Goal: Task Accomplishment & Management: Use online tool/utility

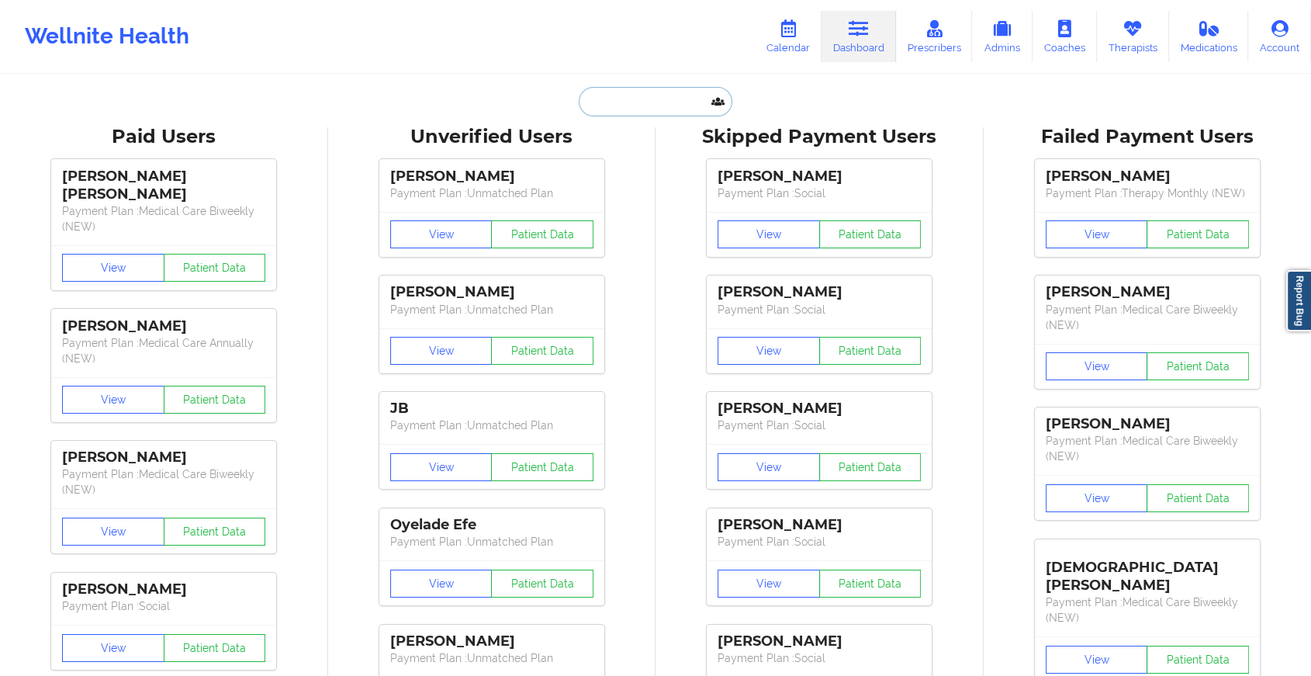
click at [628, 92] on input "text" at bounding box center [656, 101] width 154 height 29
paste input "Hi [PERSON_NAME]. Trust you are doing great. Kindly confirm if you met with [PE…"
type input "Hi [PERSON_NAME]. Trust you are doing great. Kindly confirm if you met with [PE…"
type input "v"
paste input "[PERSON_NAME][EMAIL_ADDRESS][DOMAIN_NAME]"
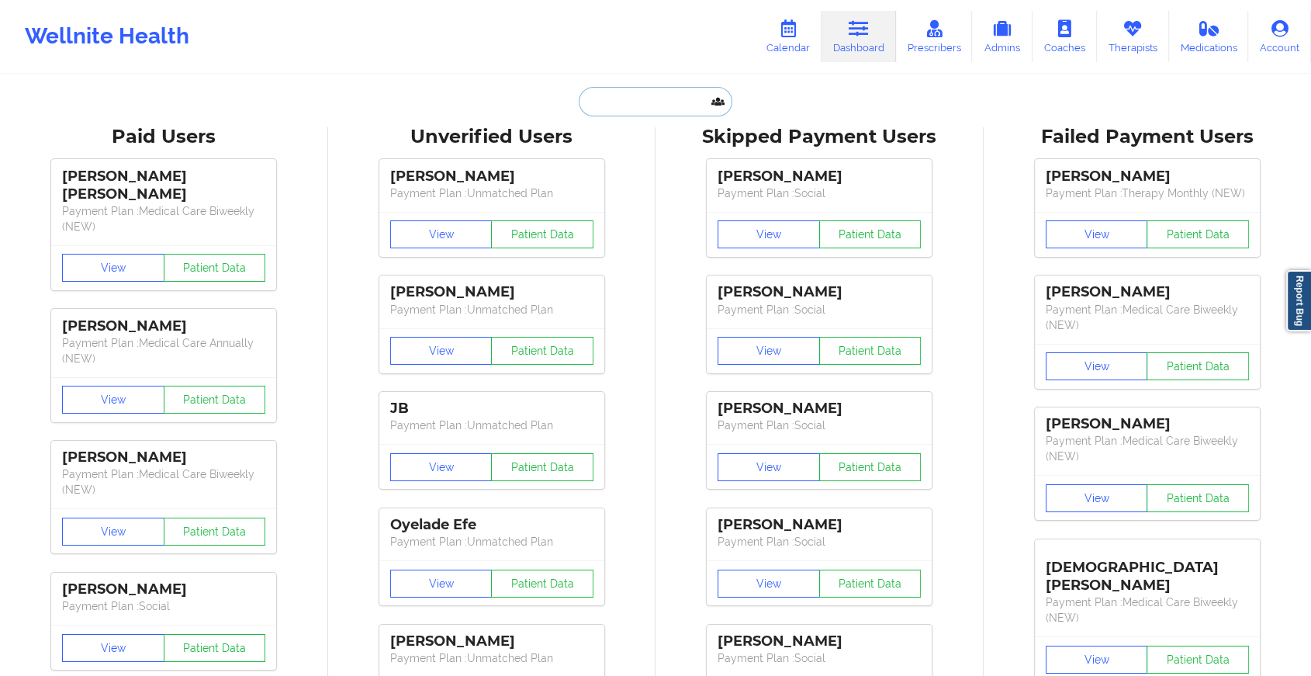
type input "[PERSON_NAME][EMAIL_ADDRESS][DOMAIN_NAME]"
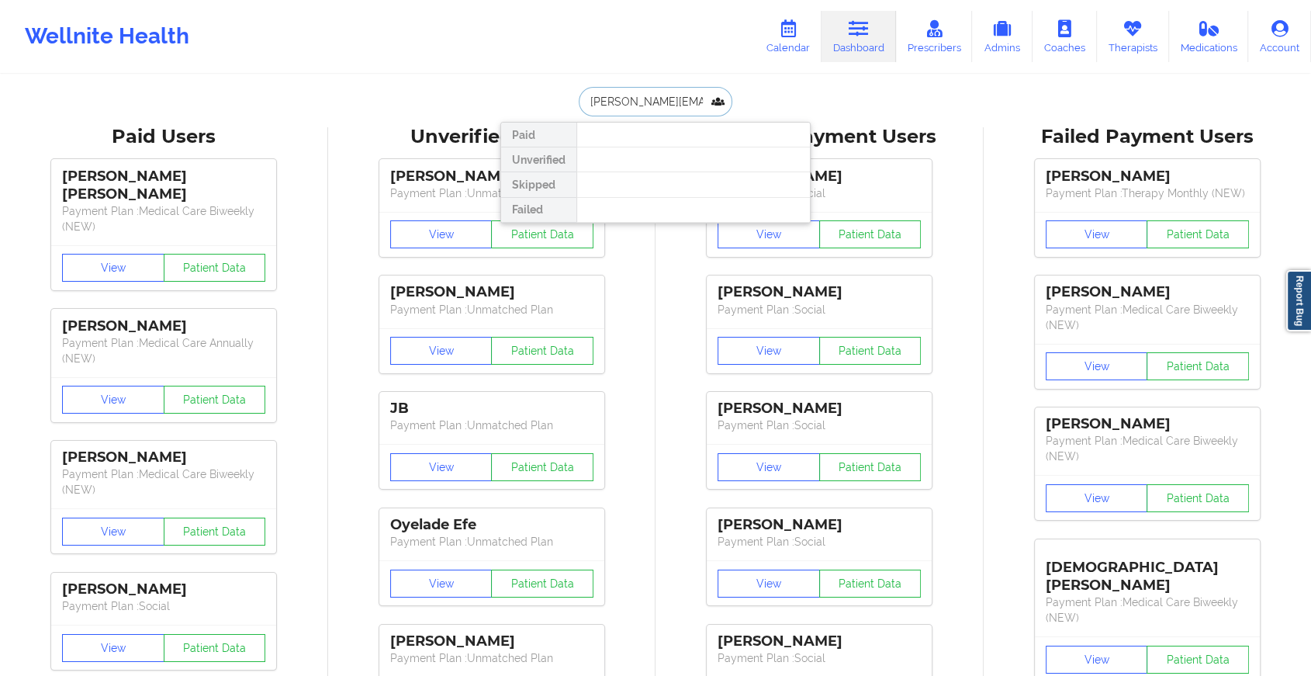
scroll to position [0, 25]
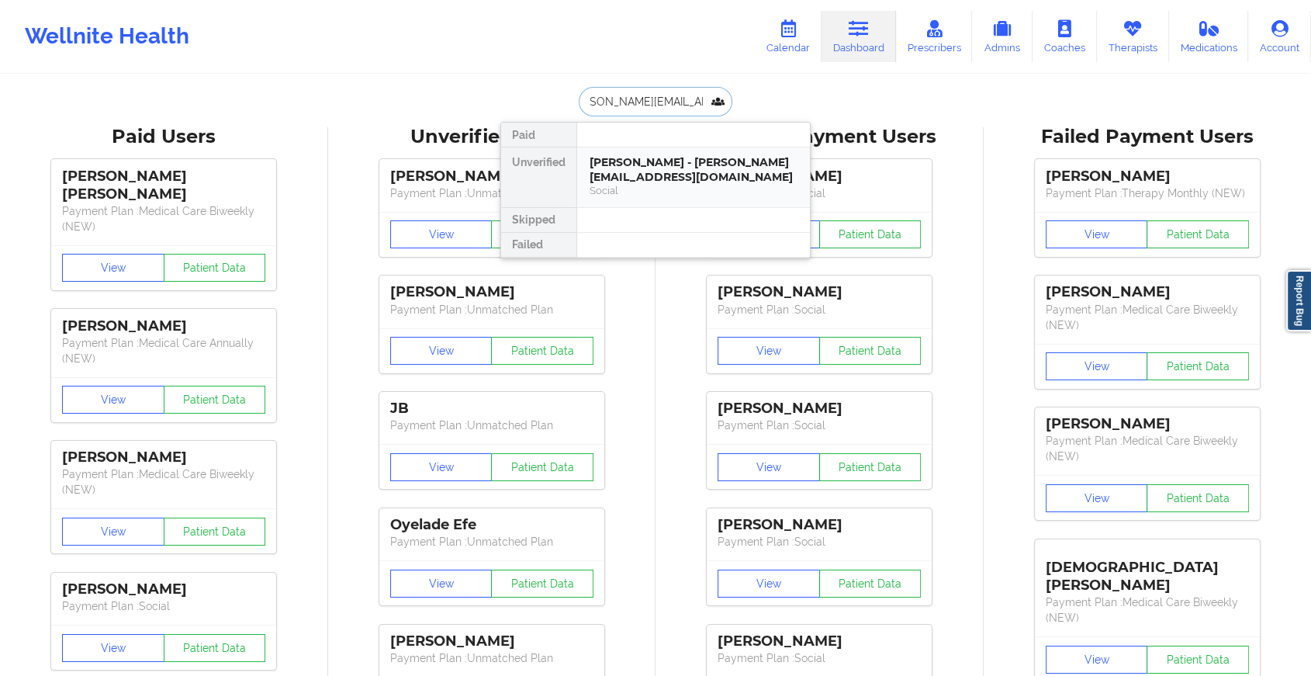
click at [683, 173] on div "[PERSON_NAME] - [PERSON_NAME][EMAIL_ADDRESS][DOMAIN_NAME]" at bounding box center [693, 169] width 208 height 29
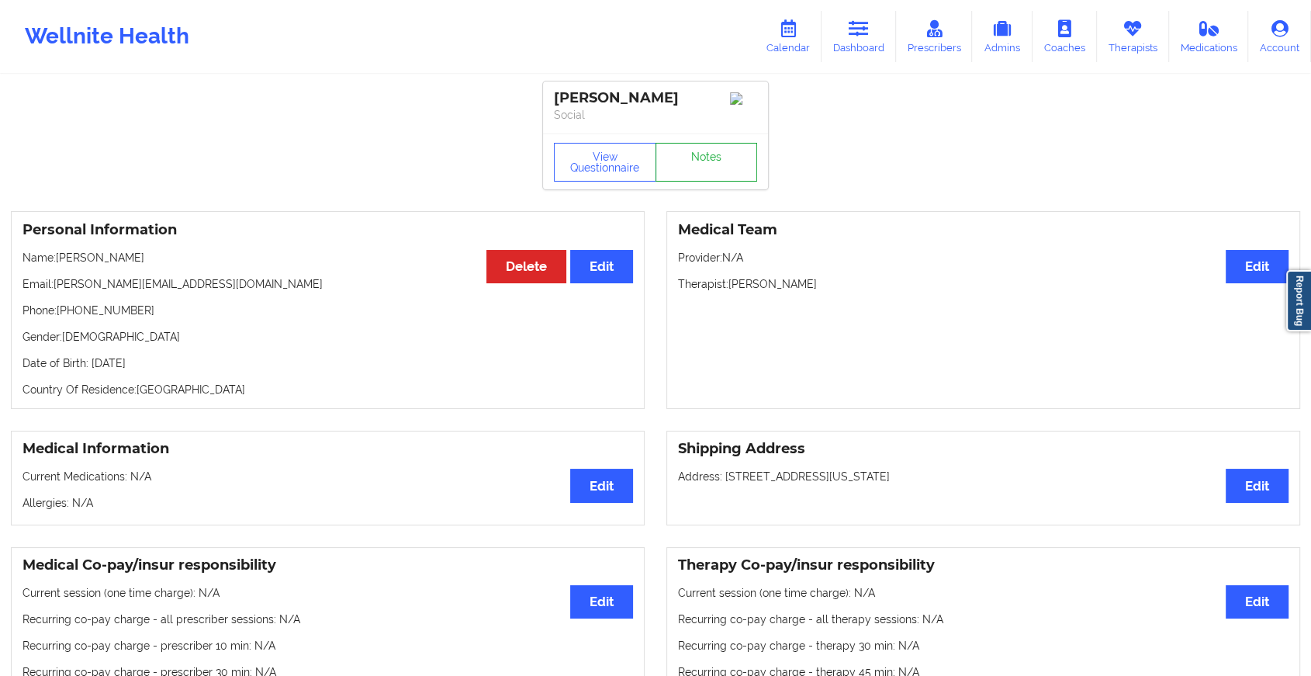
click at [695, 168] on link "Notes" at bounding box center [706, 162] width 102 height 39
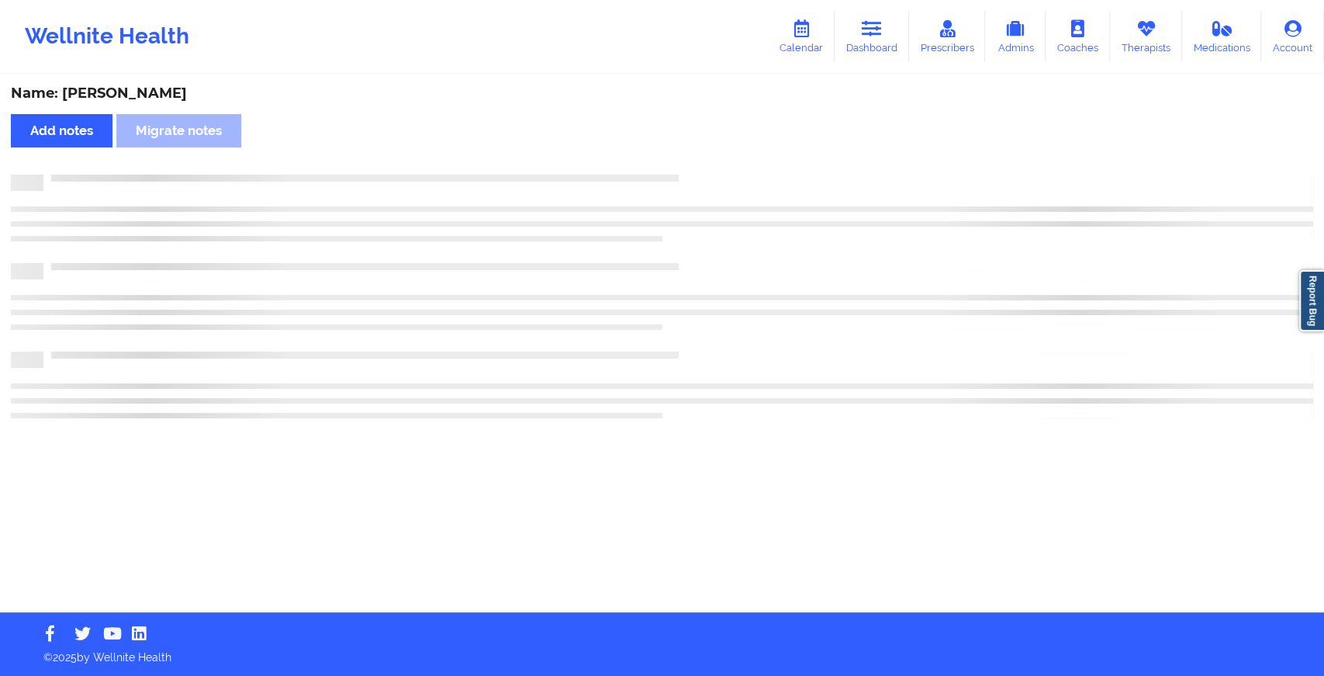
click at [799, 294] on div "Name: [PERSON_NAME] Add notes Migrate notes" at bounding box center [662, 344] width 1324 height 536
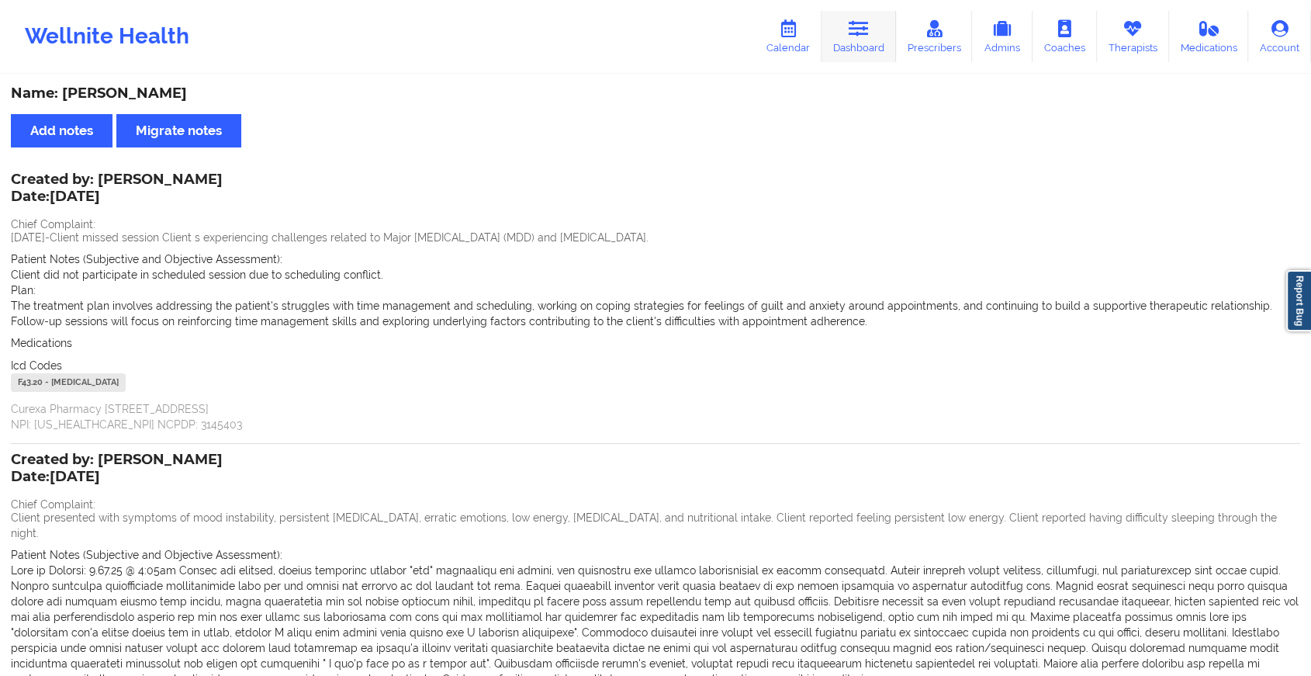
click at [845, 28] on link "Dashboard" at bounding box center [858, 36] width 74 height 51
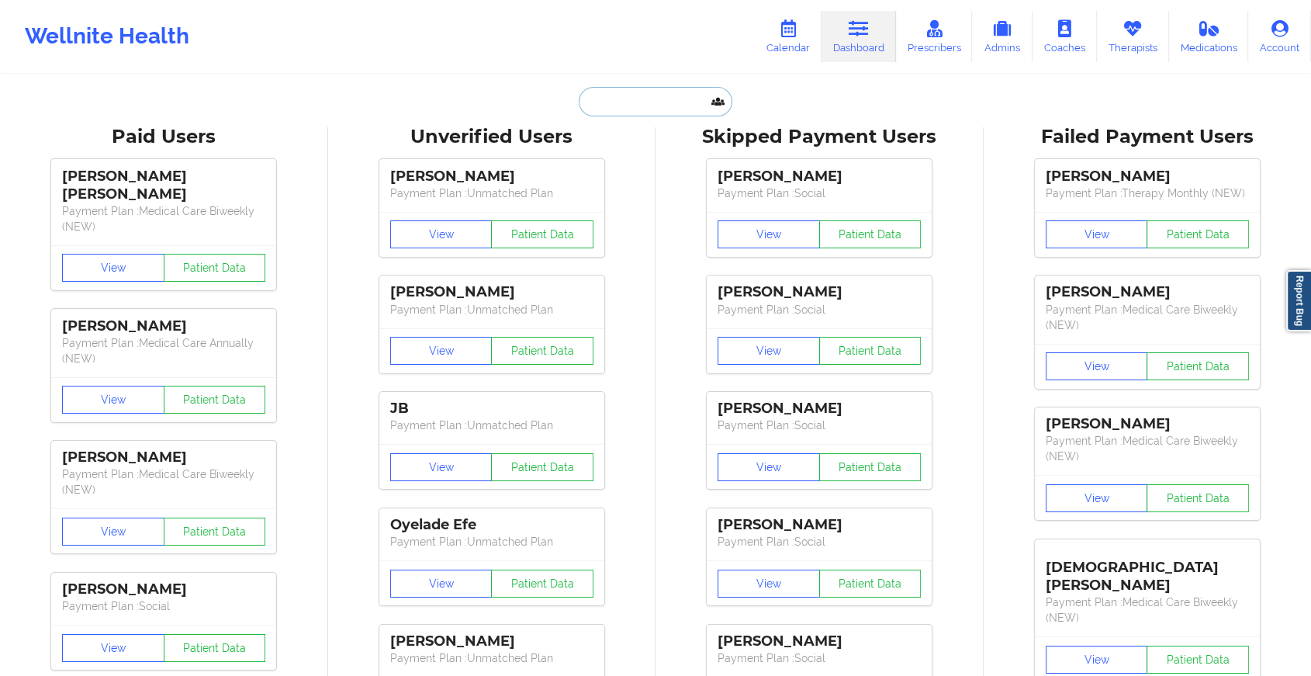
click at [655, 87] on input "text" at bounding box center [656, 101] width 154 height 29
paste input "[EMAIL_ADDRESS][DOMAIN_NAME]"
type input "[EMAIL_ADDRESS][DOMAIN_NAME]"
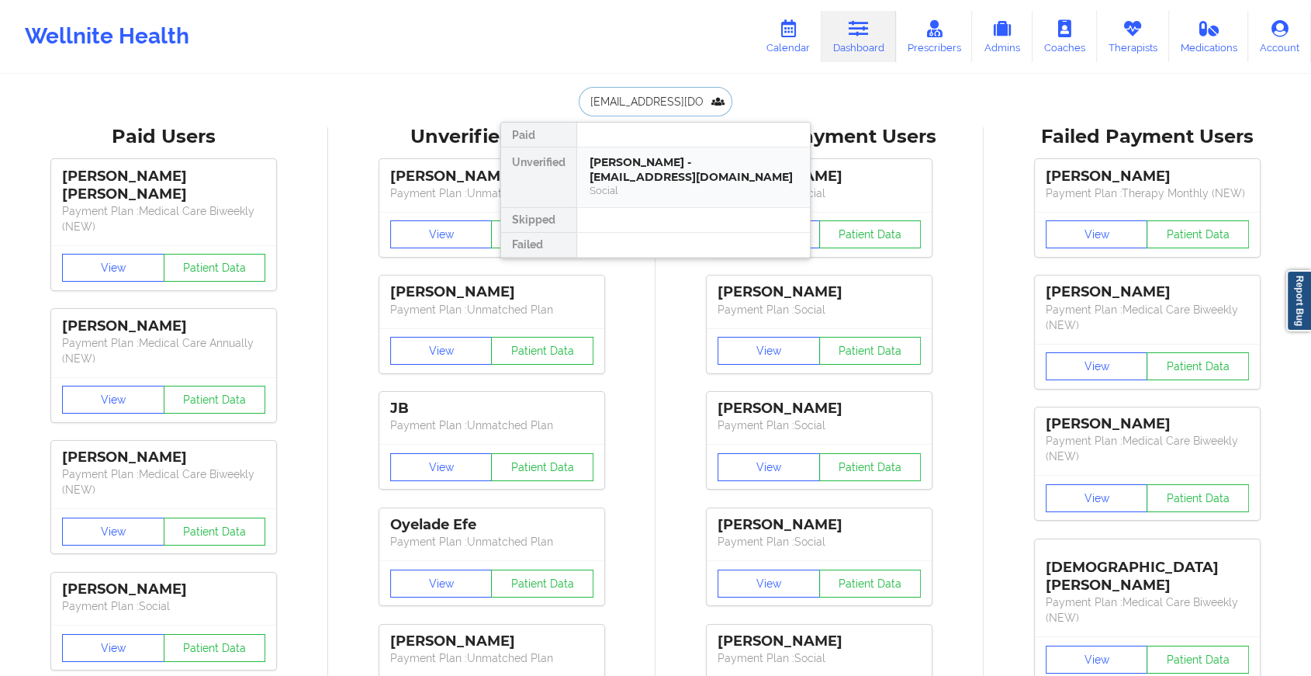
click at [681, 168] on div "[PERSON_NAME] - [EMAIL_ADDRESS][DOMAIN_NAME]" at bounding box center [693, 169] width 208 height 29
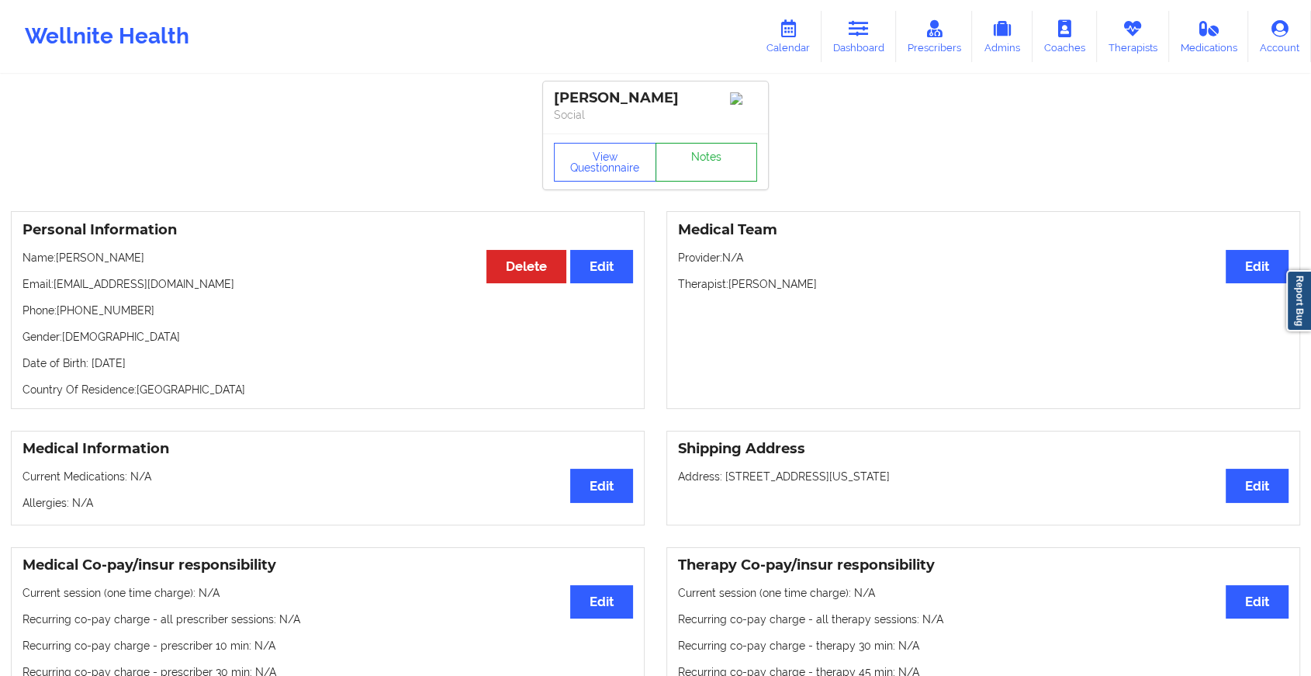
click at [697, 167] on link "Notes" at bounding box center [706, 162] width 102 height 39
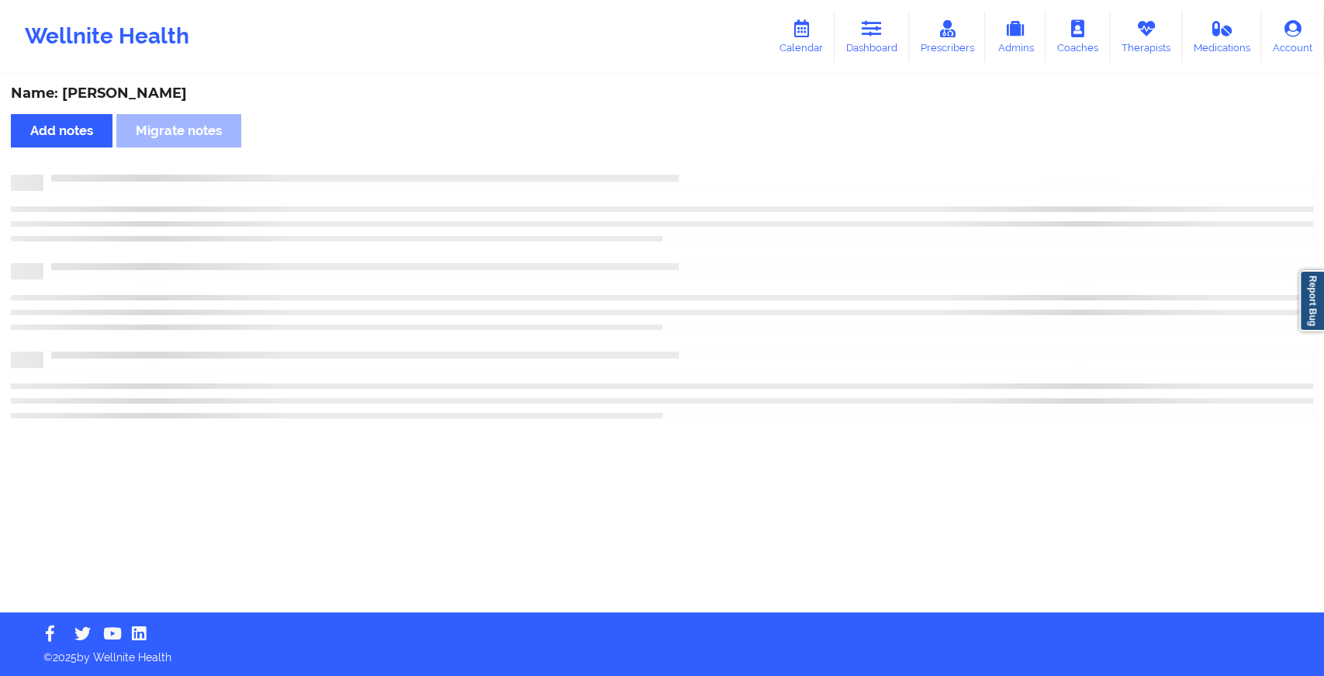
click at [697, 167] on div "Name: [PERSON_NAME] Add notes Migrate notes" at bounding box center [662, 344] width 1324 height 536
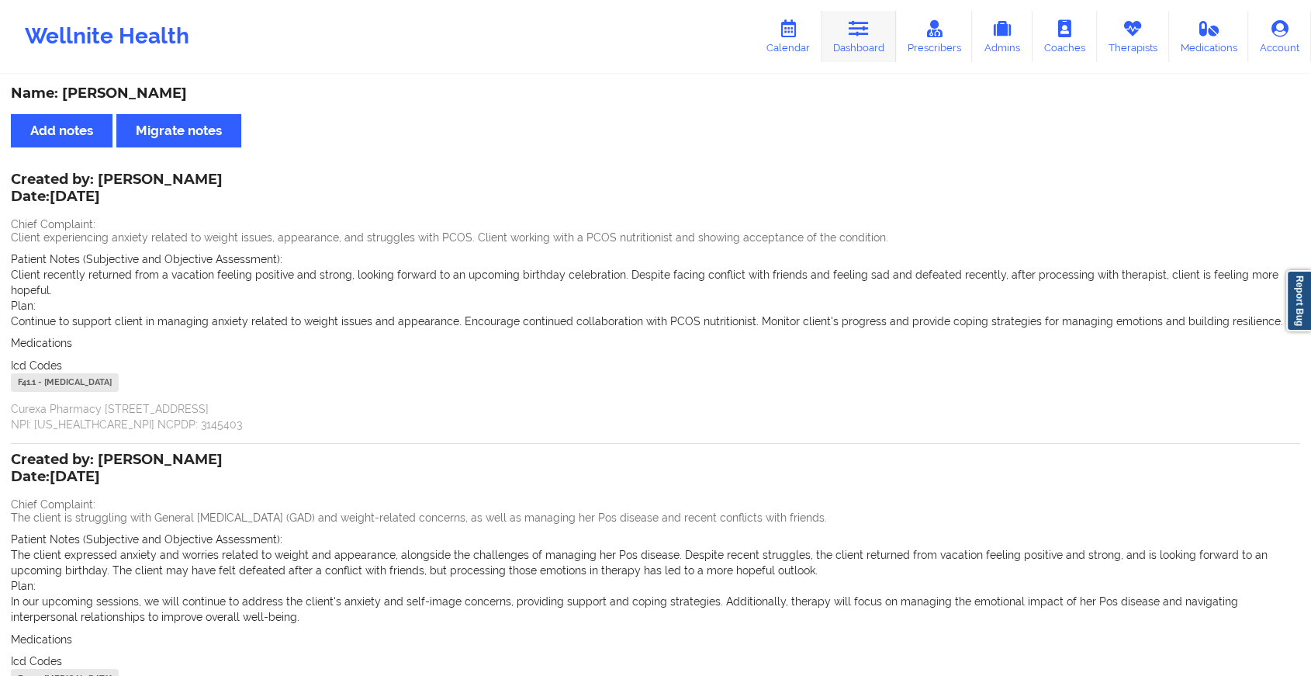
click at [867, 29] on icon at bounding box center [858, 28] width 20 height 17
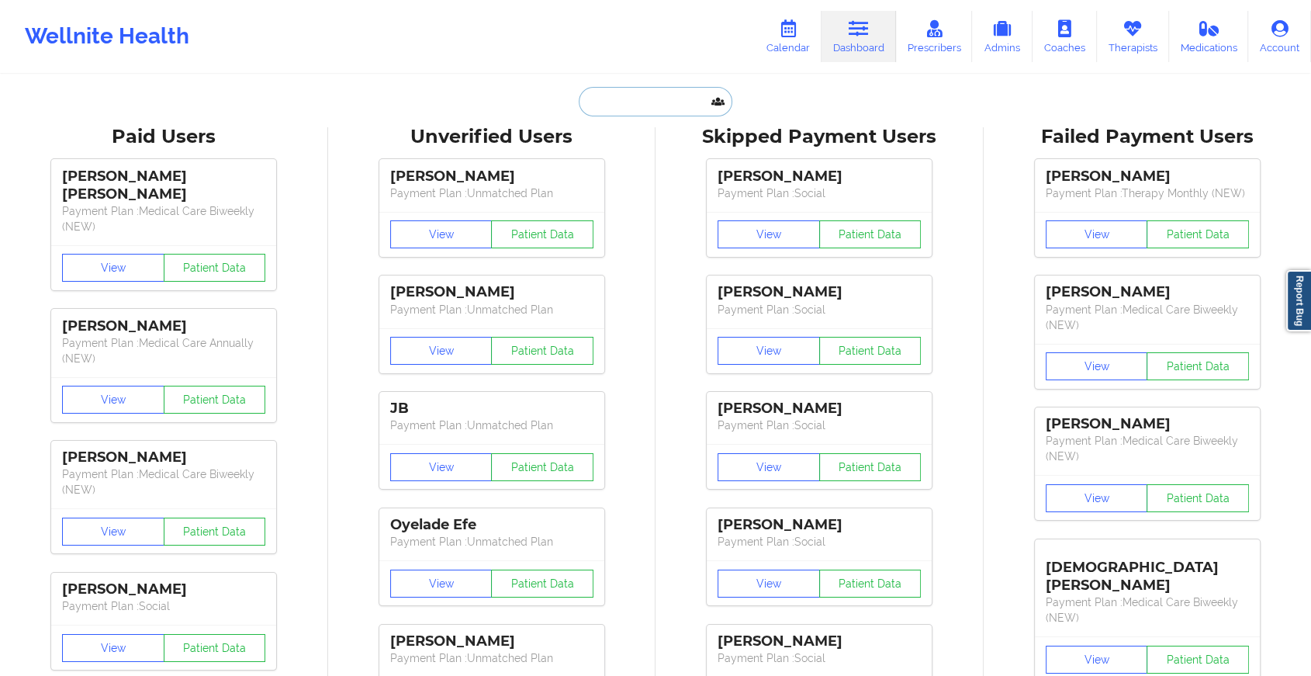
click at [641, 97] on input "text" at bounding box center [656, 101] width 154 height 29
paste input "[EMAIL_ADDRESS][DOMAIN_NAME]"
type input "[EMAIL_ADDRESS][DOMAIN_NAME]"
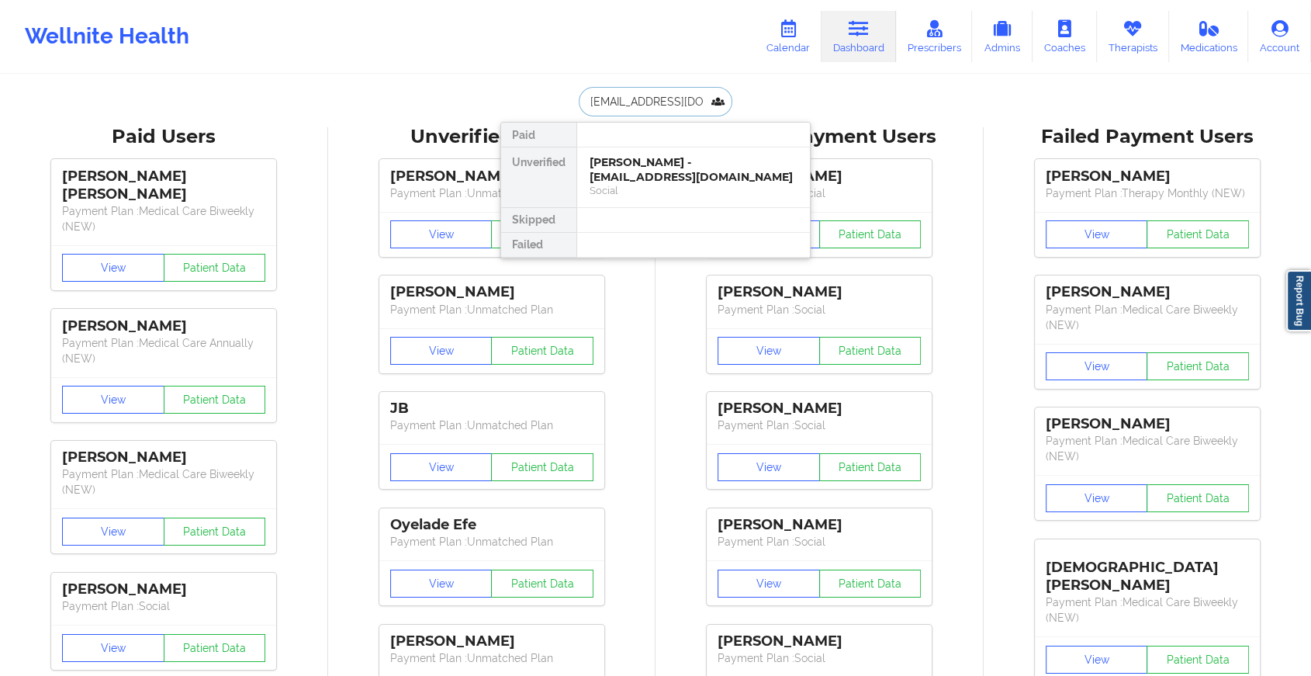
scroll to position [0, 22]
click at [681, 168] on div "[PERSON_NAME] - [EMAIL_ADDRESS][DOMAIN_NAME]" at bounding box center [693, 169] width 208 height 29
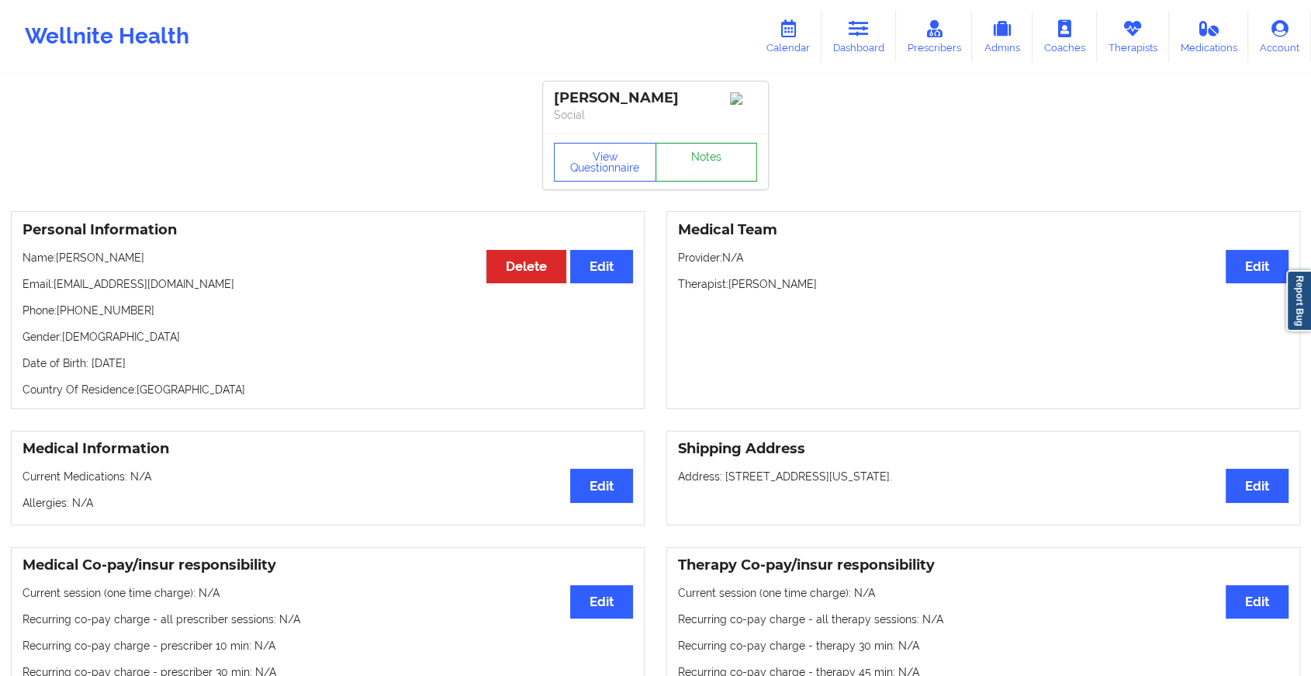
click at [724, 155] on link "Notes" at bounding box center [706, 162] width 102 height 39
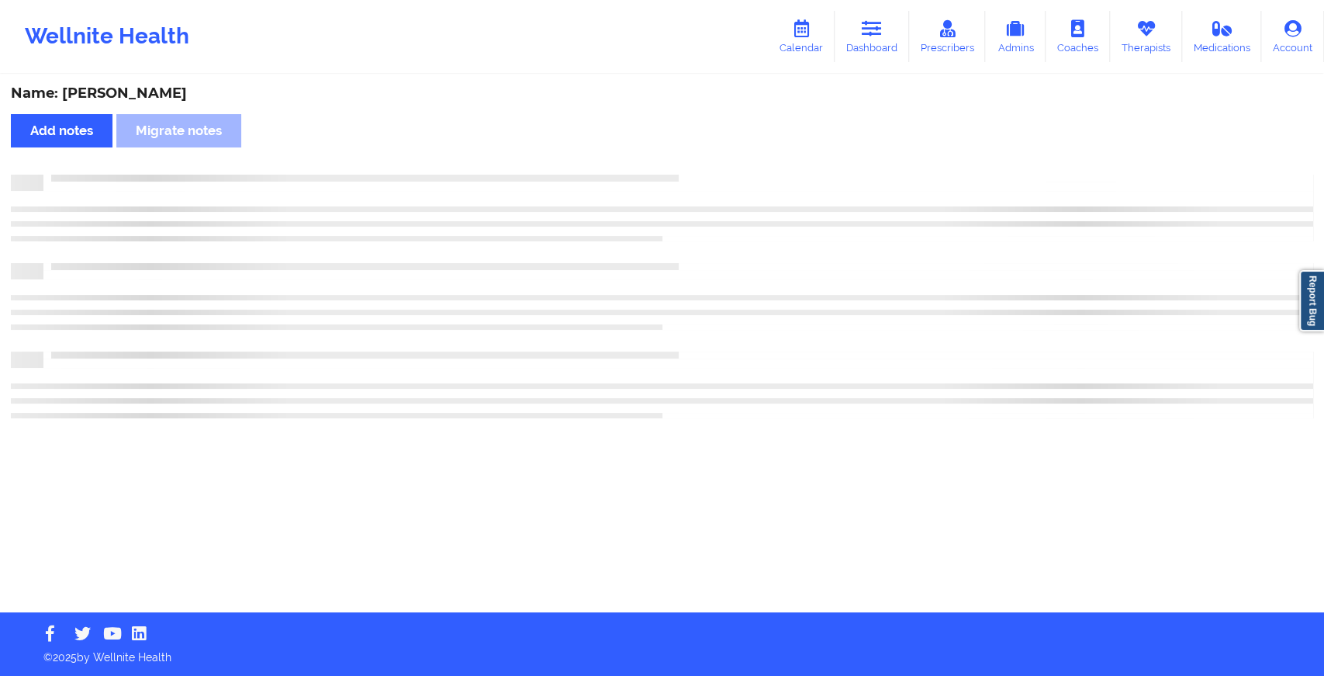
click at [724, 155] on div "Name: [PERSON_NAME] Add notes Migrate notes" at bounding box center [662, 344] width 1324 height 536
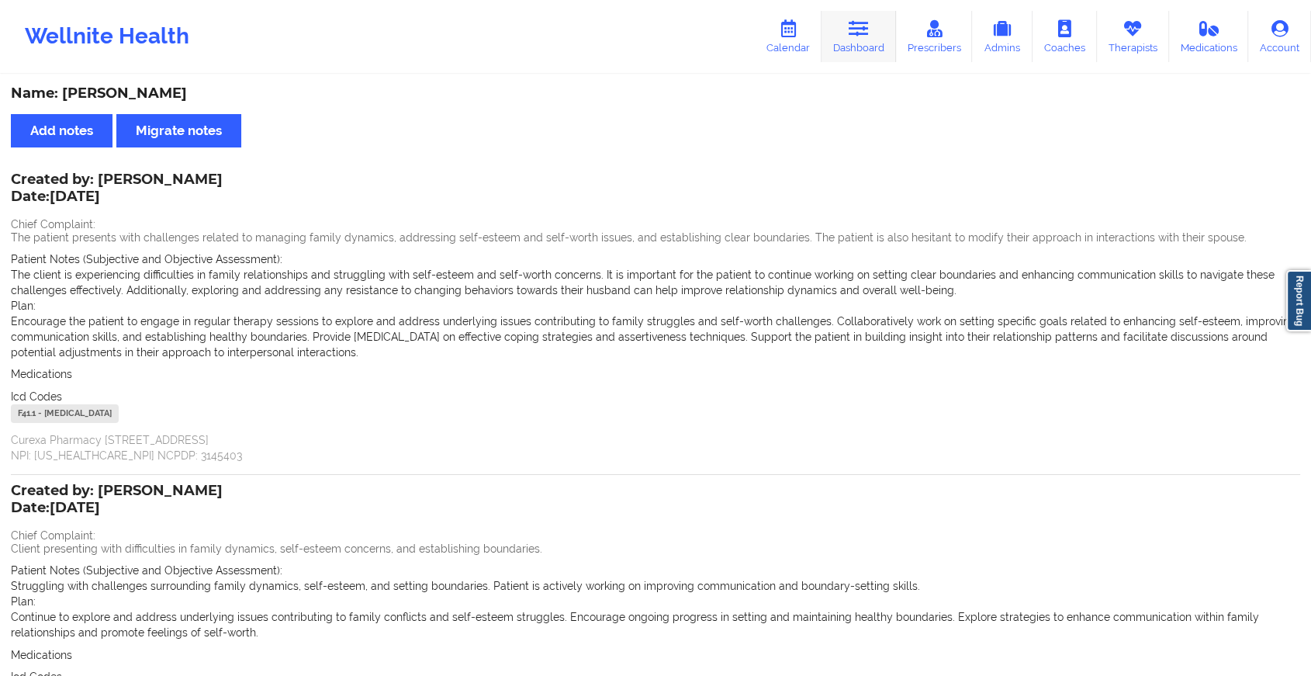
click at [857, 50] on link "Dashboard" at bounding box center [858, 36] width 74 height 51
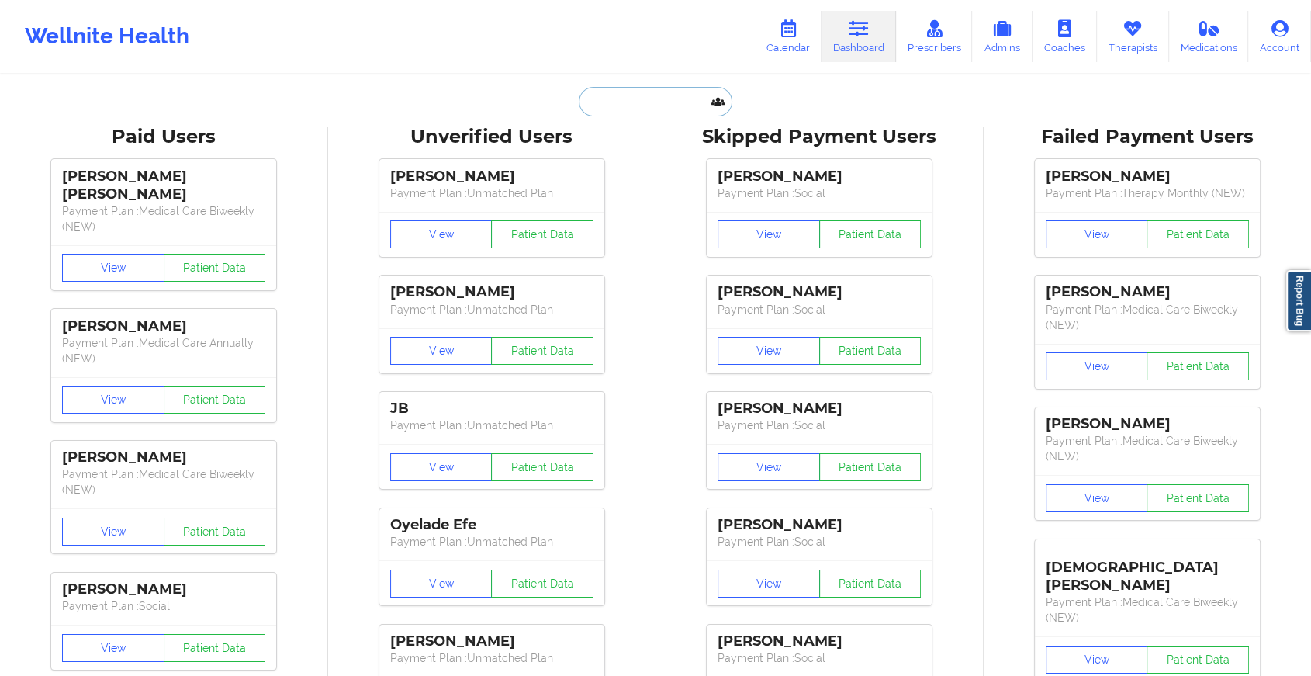
click at [635, 115] on input "text" at bounding box center [656, 101] width 154 height 29
paste input "[EMAIL_ADDRESS][DOMAIN_NAME]"
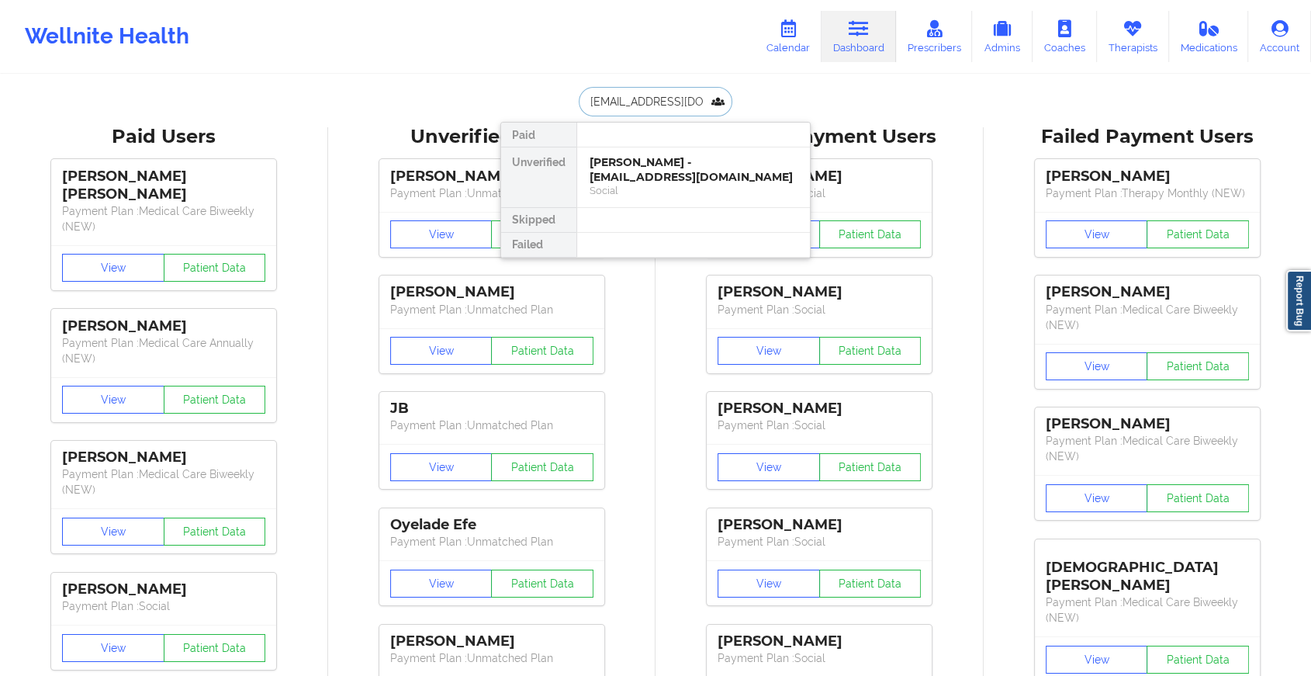
type input "[EMAIL_ADDRESS][DOMAIN_NAME]"
click at [703, 170] on div "[PERSON_NAME] - [EMAIL_ADDRESS][DOMAIN_NAME]" at bounding box center [693, 169] width 208 height 29
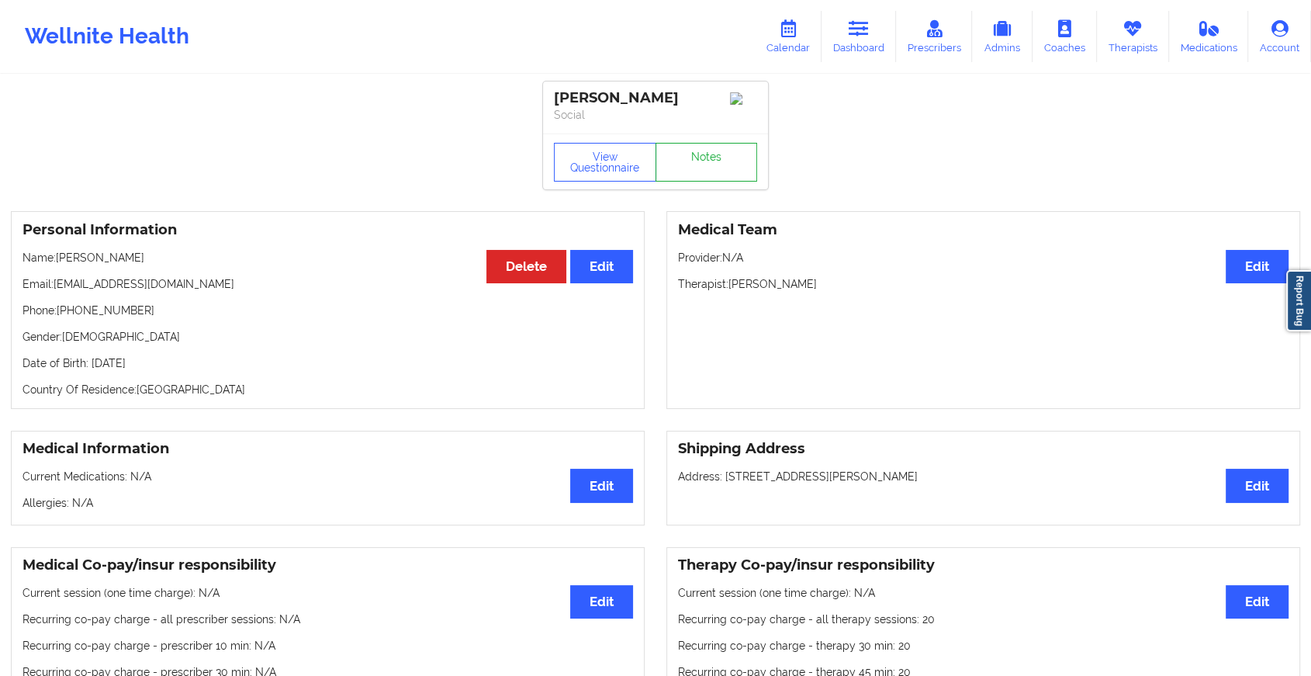
drag, startPoint x: 713, startPoint y: 208, endPoint x: 731, endPoint y: 162, distance: 49.4
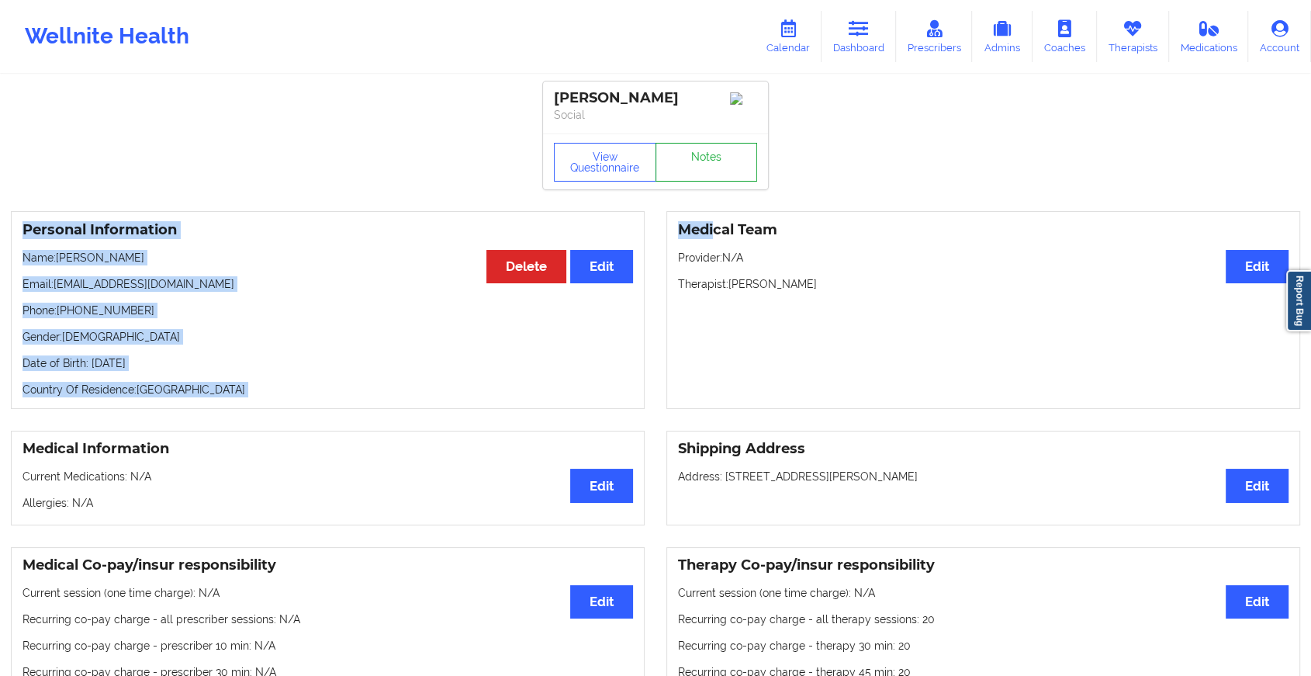
click at [731, 162] on link "Notes" at bounding box center [706, 162] width 102 height 39
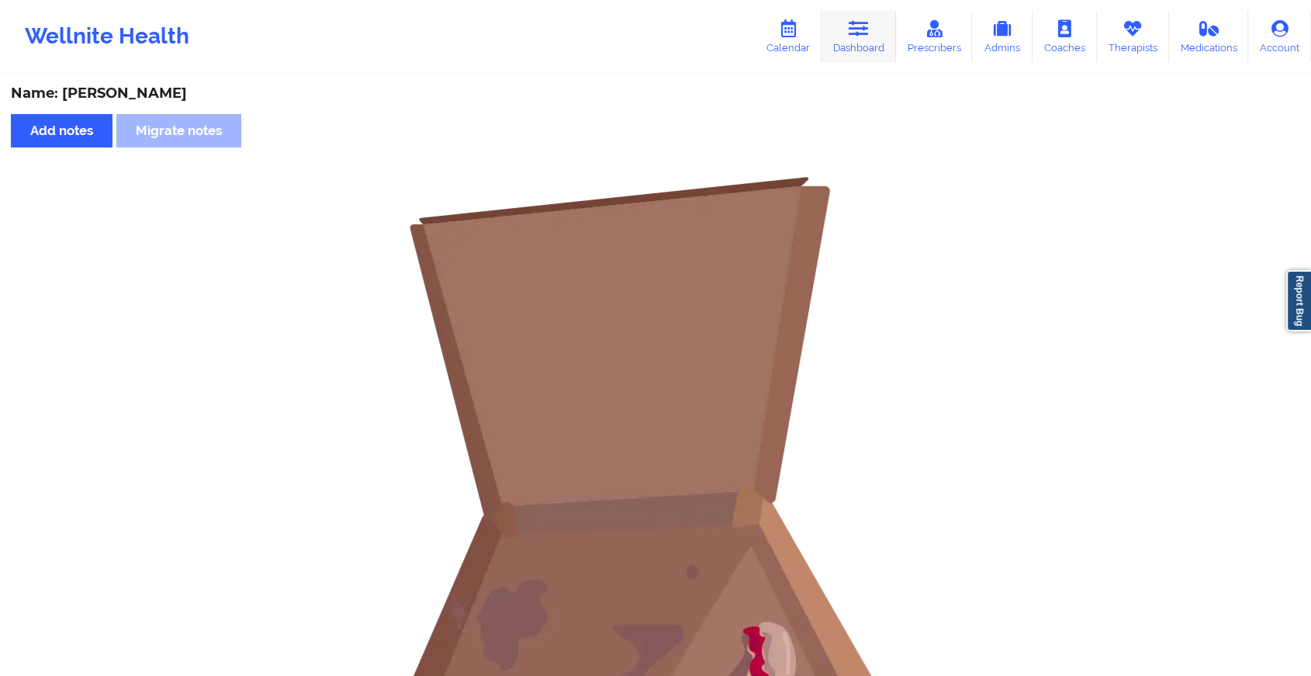
click at [842, 29] on link "Dashboard" at bounding box center [858, 36] width 74 height 51
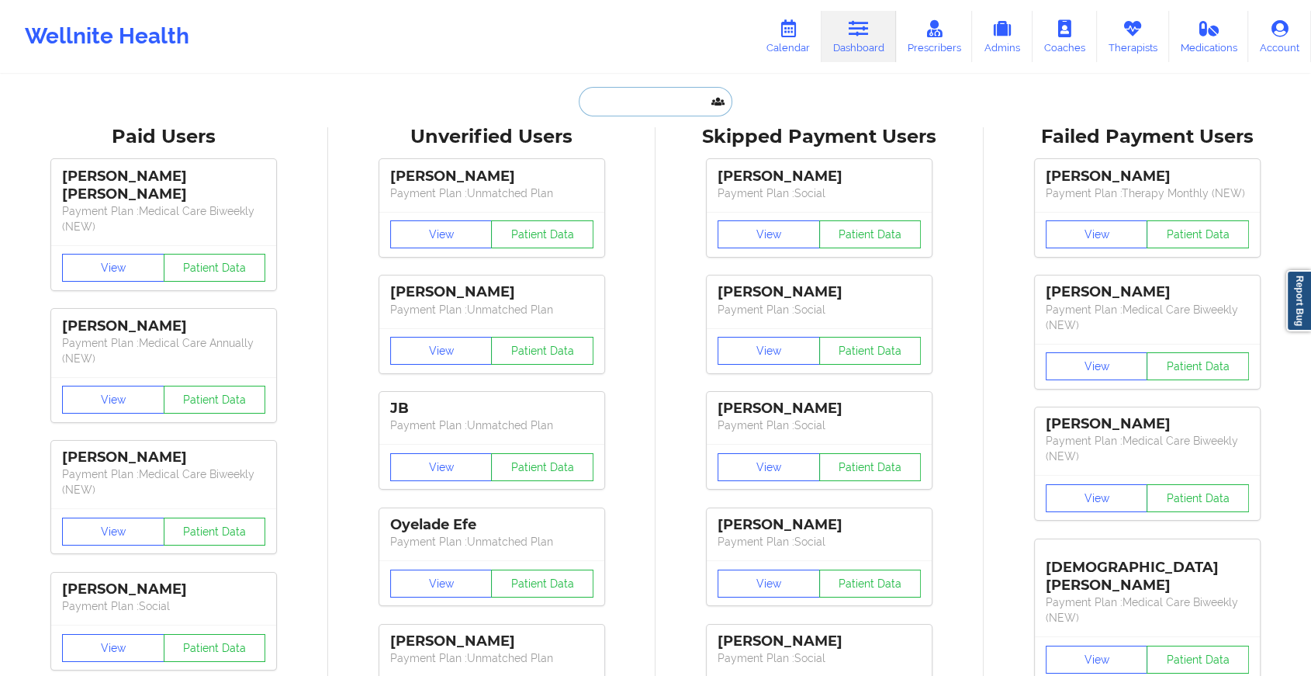
click at [659, 104] on input "text" at bounding box center [656, 101] width 154 height 29
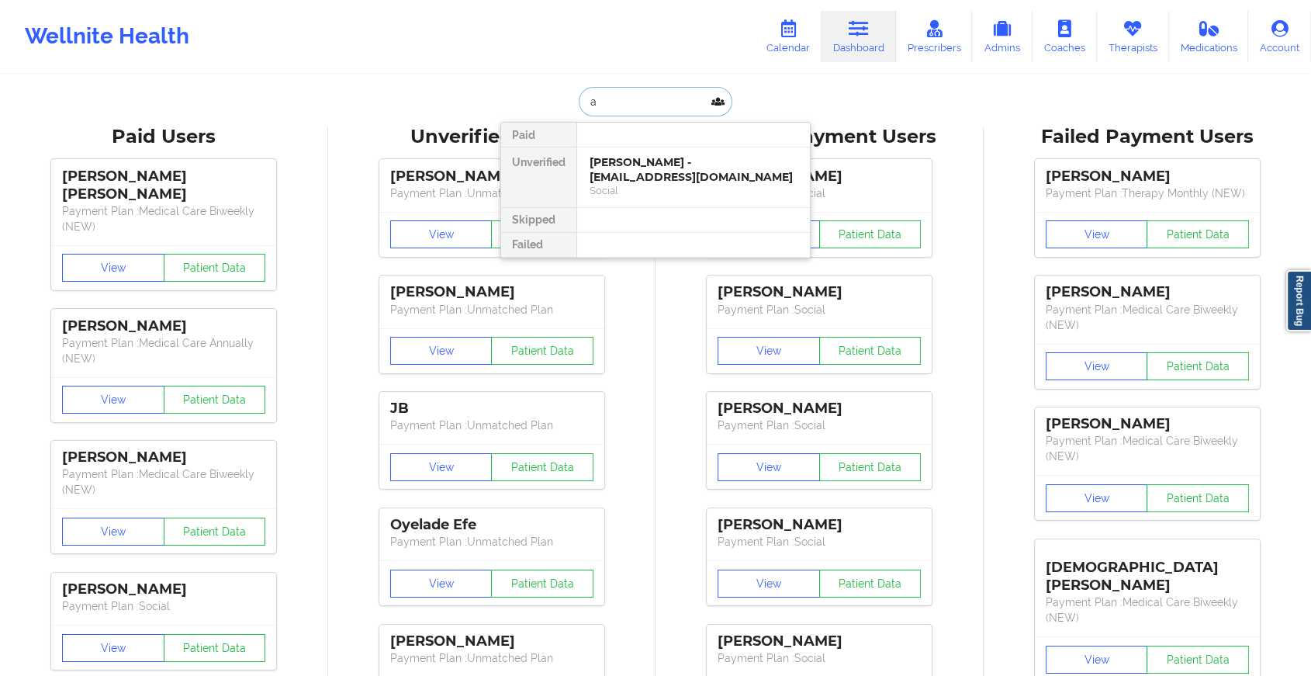
type input "a"
drag, startPoint x: 659, startPoint y: 165, endPoint x: 717, endPoint y: 120, distance: 72.9
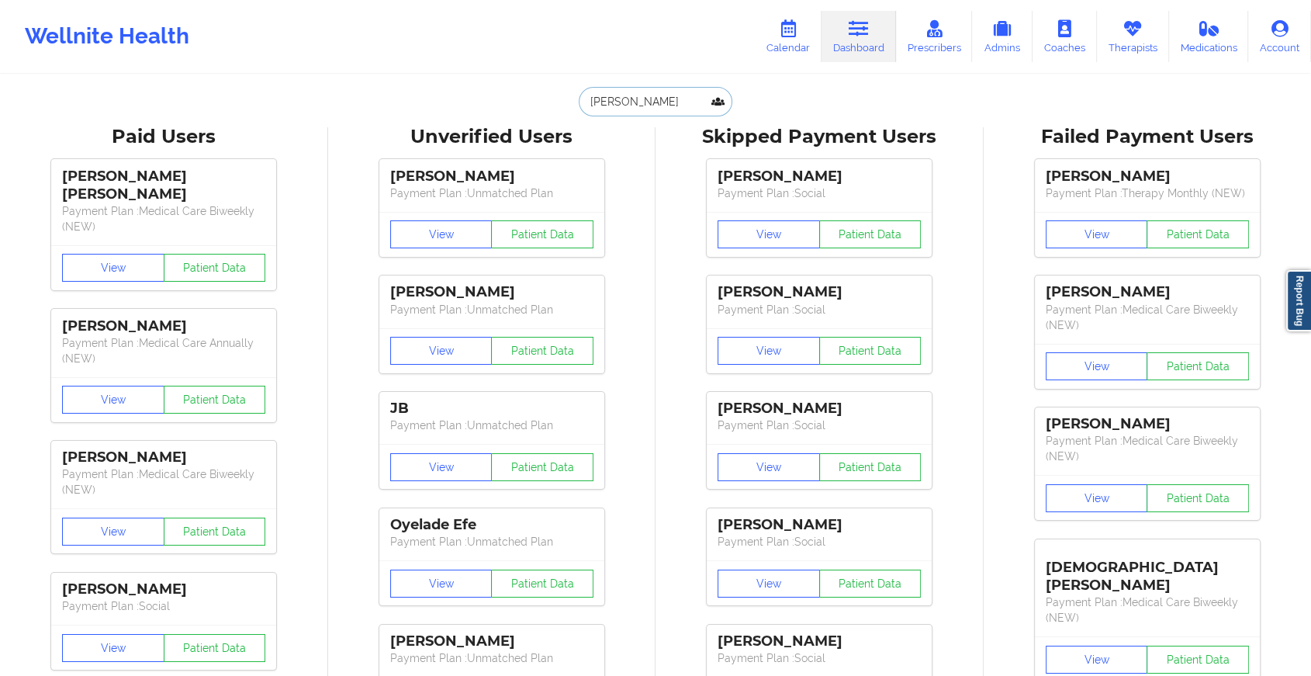
type input "[PERSON_NAME]"
click at [665, 104] on input "[PERSON_NAME]" at bounding box center [656, 101] width 154 height 29
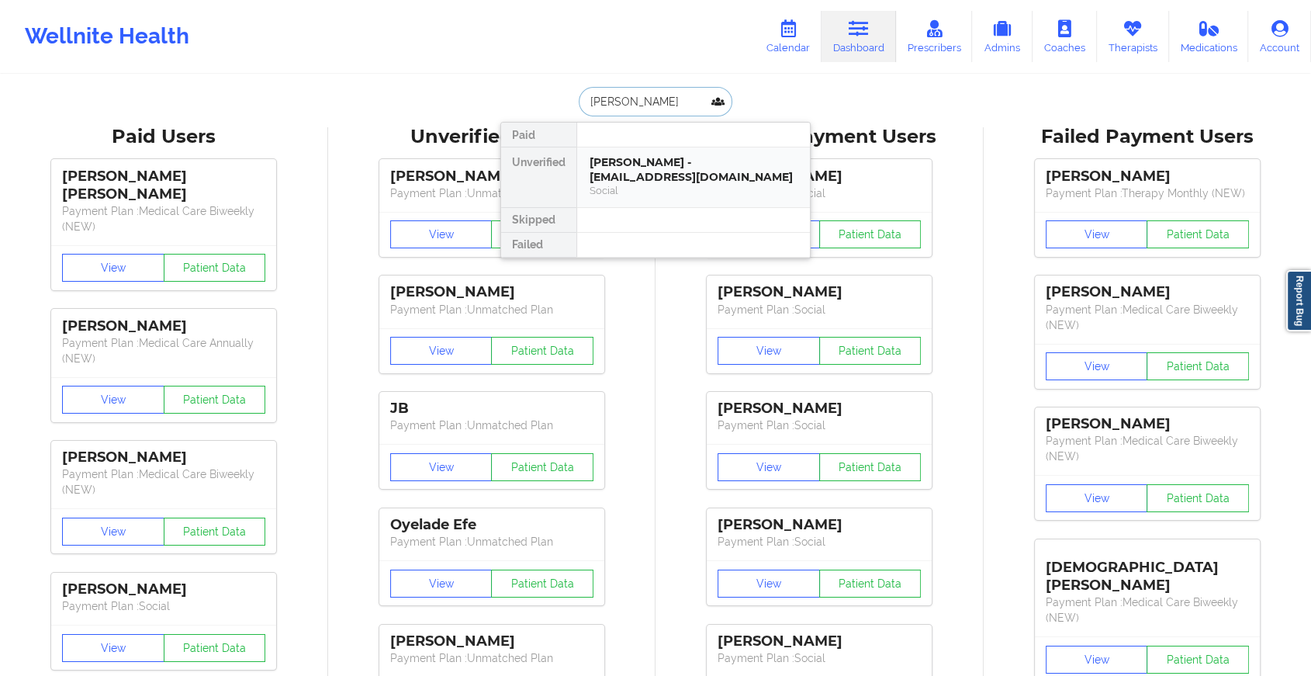
click at [658, 170] on div "[PERSON_NAME] - [EMAIL_ADDRESS][DOMAIN_NAME]" at bounding box center [693, 169] width 208 height 29
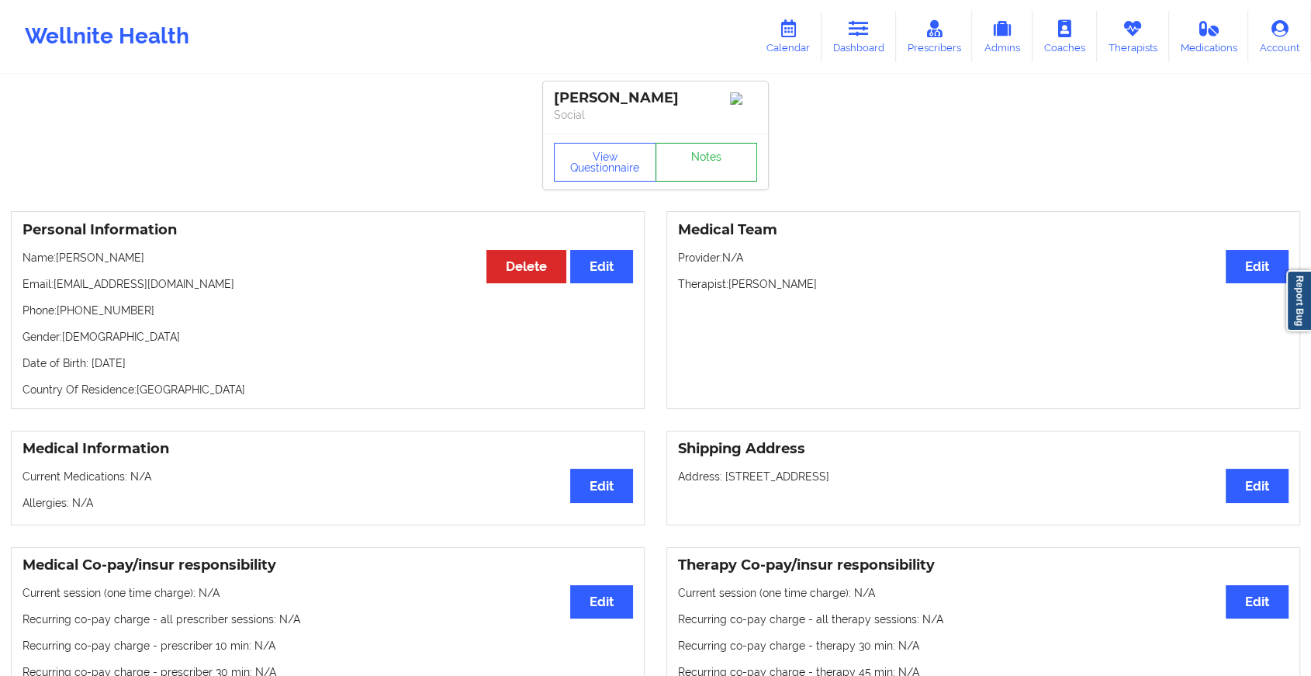
click at [709, 168] on link "Notes" at bounding box center [706, 162] width 102 height 39
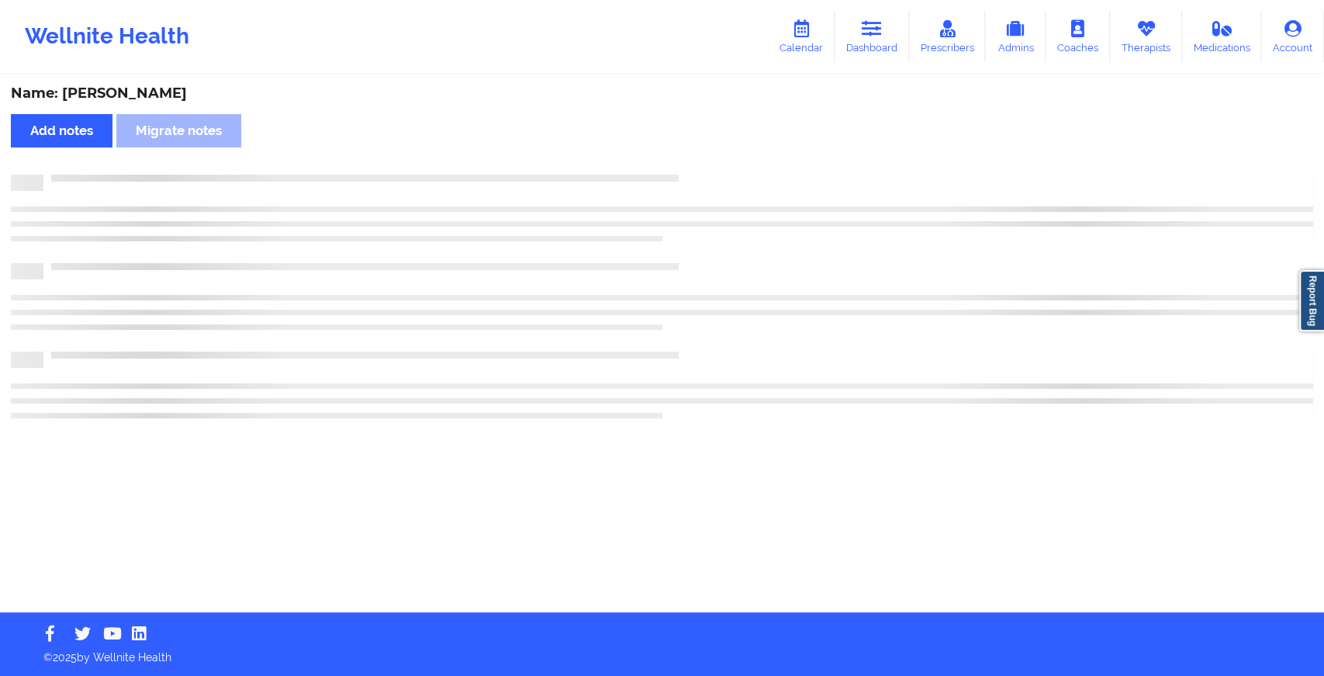
click at [709, 168] on div "Name: [PERSON_NAME] Add notes Migrate notes" at bounding box center [662, 344] width 1324 height 536
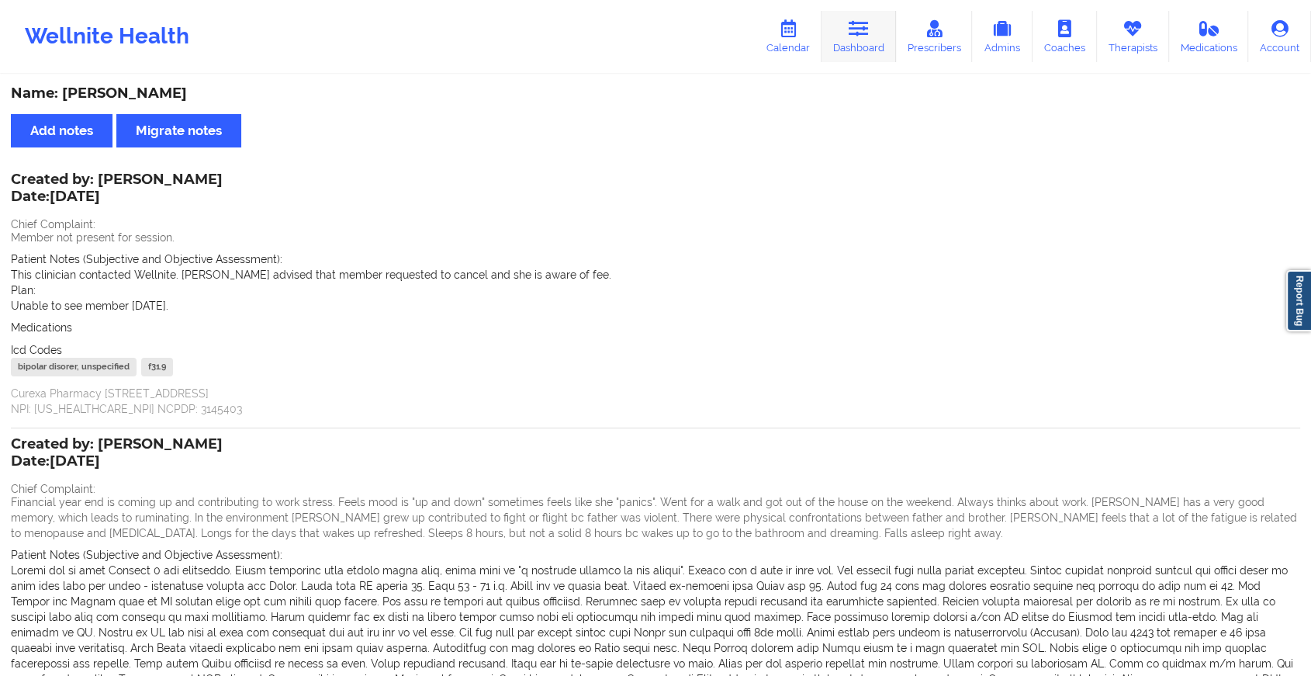
click at [862, 55] on link "Dashboard" at bounding box center [858, 36] width 74 height 51
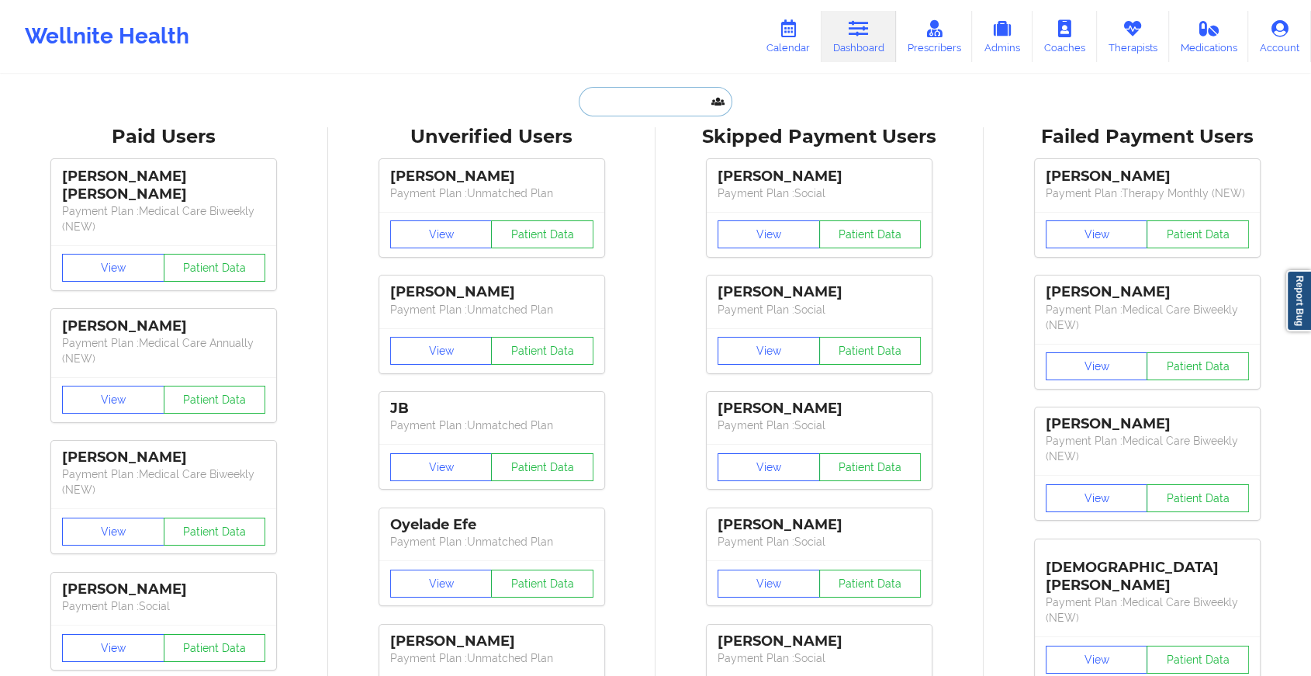
click at [631, 112] on input "text" at bounding box center [656, 101] width 154 height 29
paste input "[EMAIL_ADDRESS][DOMAIN_NAME]"
type input "[EMAIL_ADDRESS][DOMAIN_NAME]"
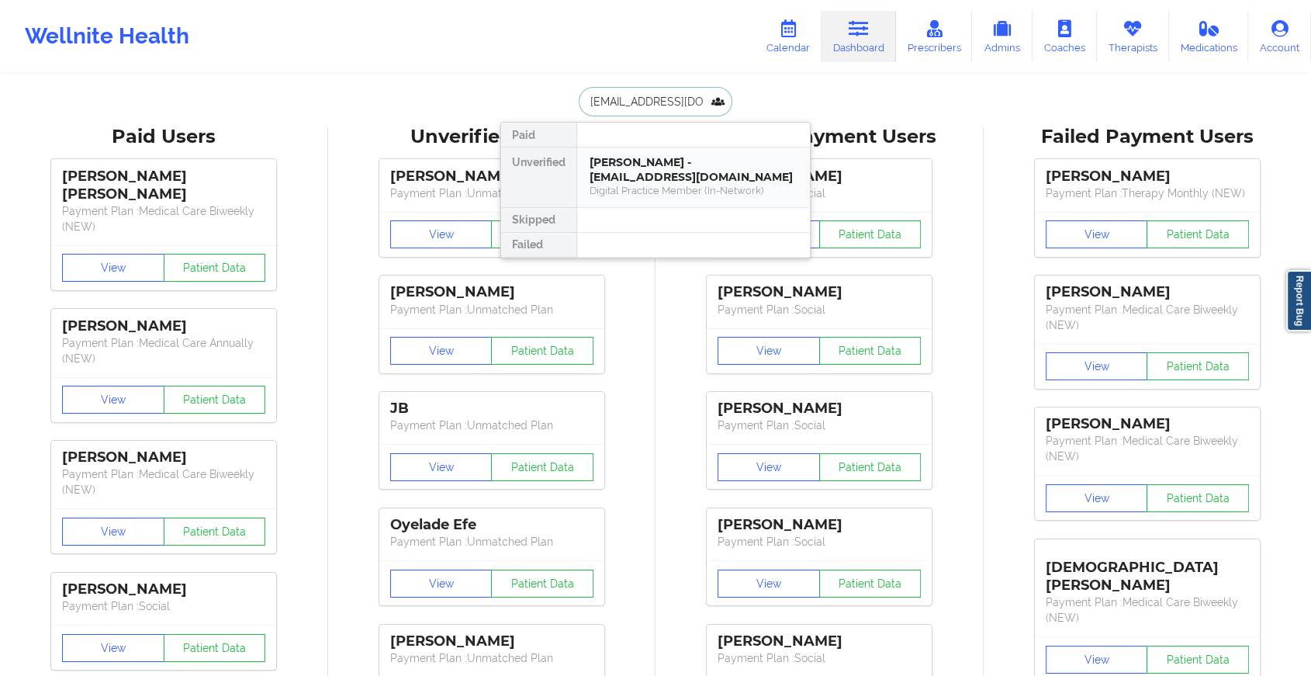
click at [651, 166] on div "[PERSON_NAME] - [EMAIL_ADDRESS][DOMAIN_NAME]" at bounding box center [693, 169] width 208 height 29
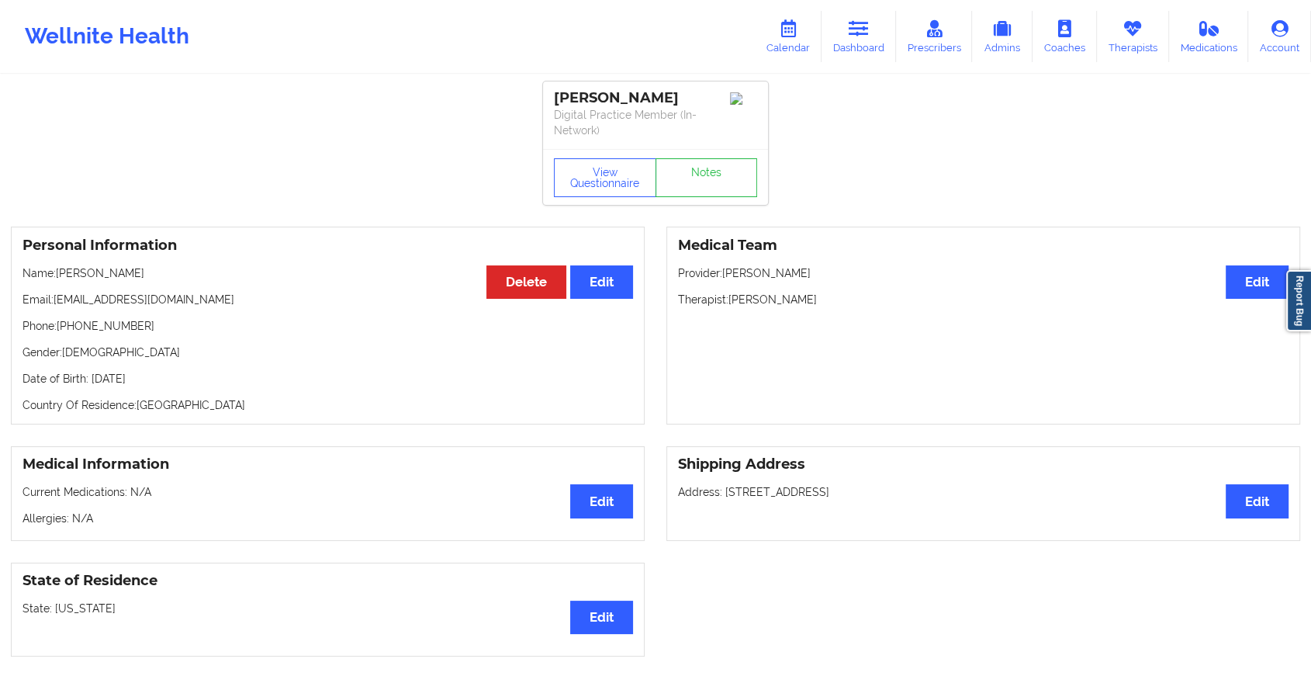
click at [696, 152] on div "View Questionnaire Notes" at bounding box center [655, 177] width 225 height 56
drag, startPoint x: 696, startPoint y: 152, endPoint x: 696, endPoint y: 161, distance: 8.5
click at [696, 161] on div "View Questionnaire Notes" at bounding box center [655, 177] width 225 height 56
click at [698, 177] on link "Notes" at bounding box center [706, 177] width 102 height 39
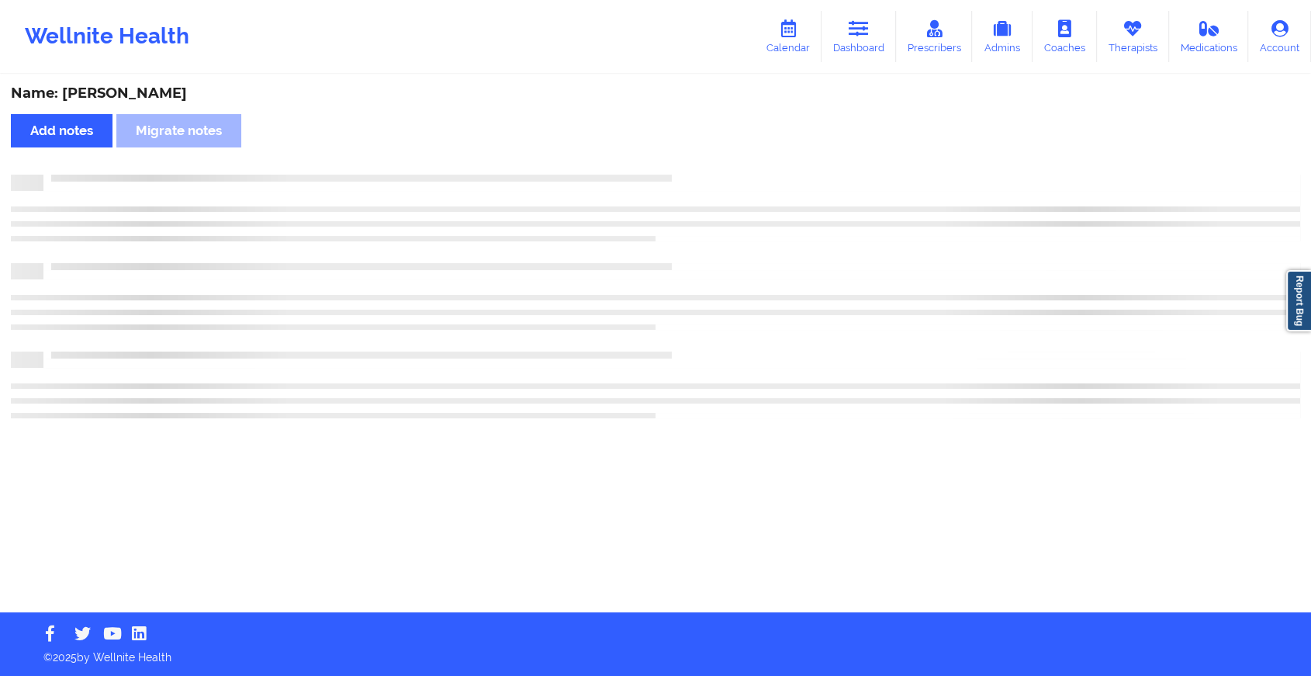
click at [698, 175] on div at bounding box center [671, 175] width 1256 height 0
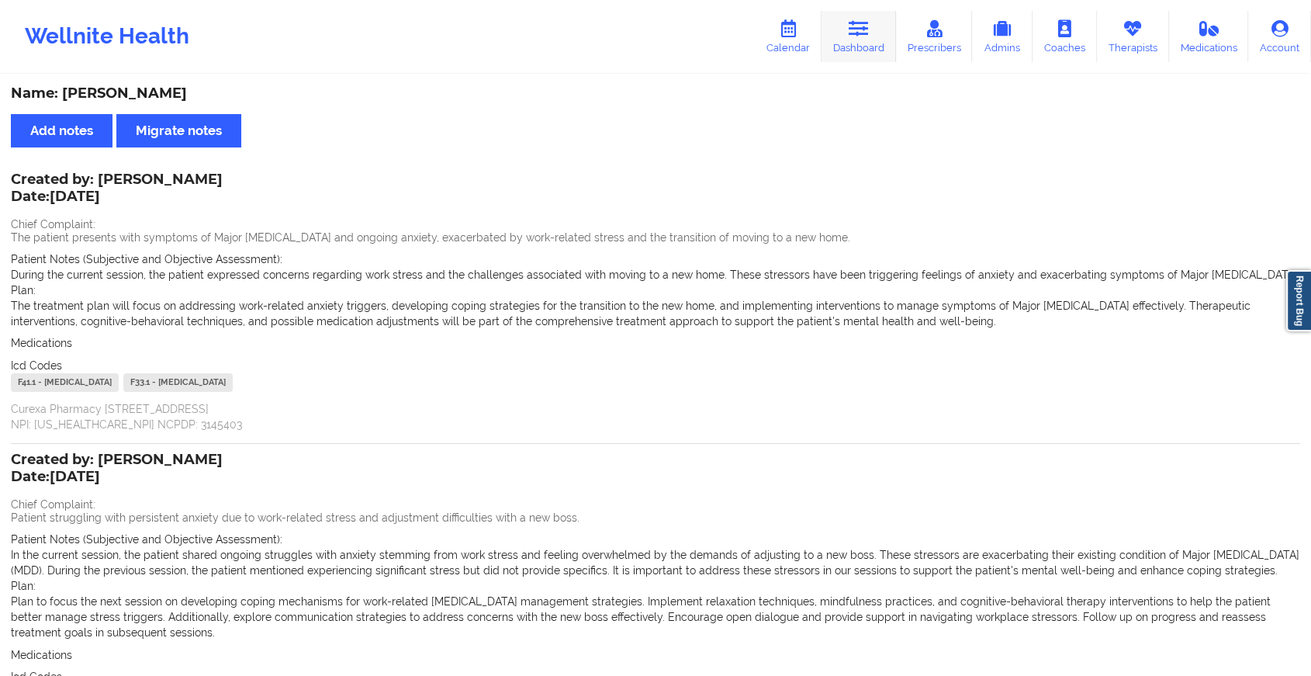
click at [875, 43] on link "Dashboard" at bounding box center [858, 36] width 74 height 51
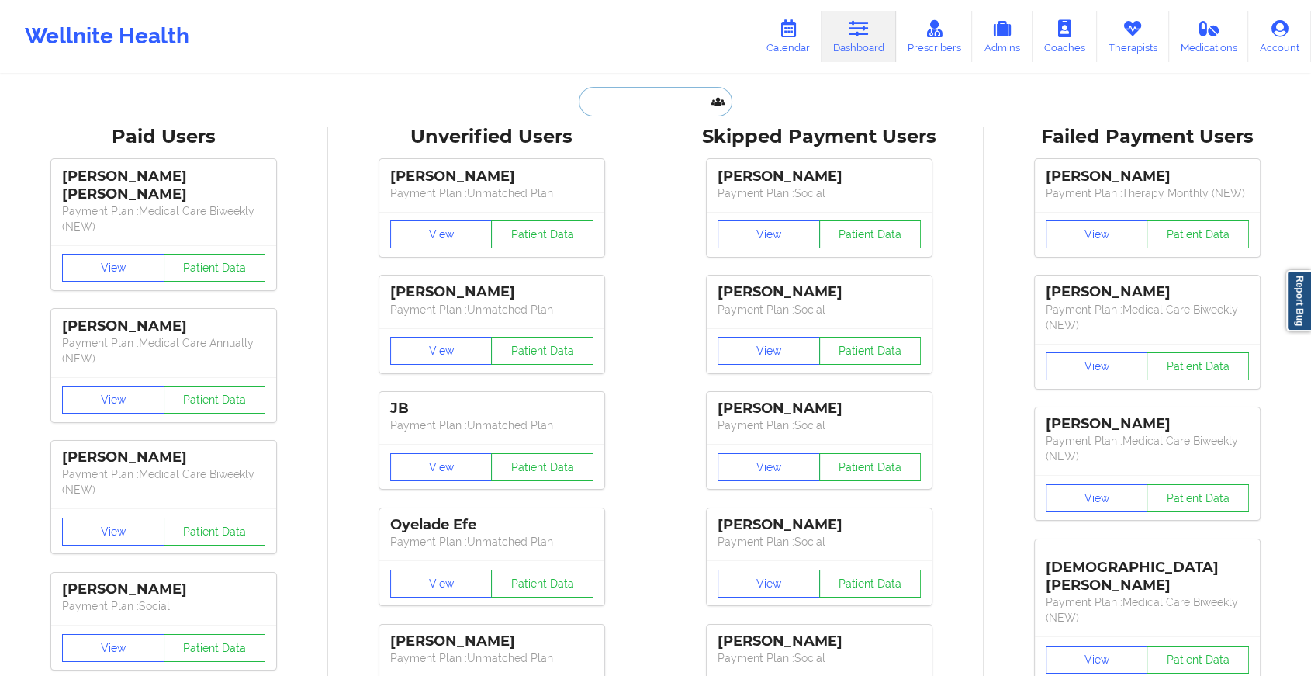
click at [589, 98] on input "text" at bounding box center [656, 101] width 154 height 29
paste input "[EMAIL_ADDRESS][DOMAIN_NAME]"
type input "[EMAIL_ADDRESS][DOMAIN_NAME]"
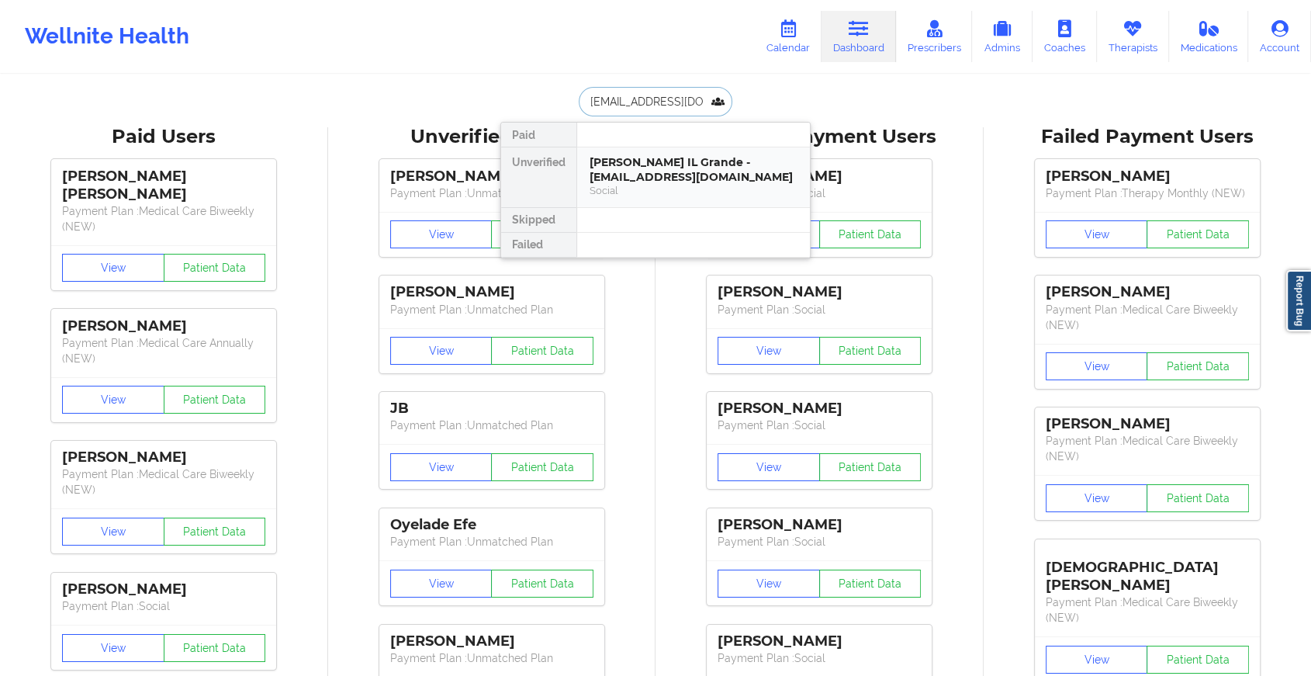
click at [672, 166] on div "[PERSON_NAME] IL Grande - [EMAIL_ADDRESS][DOMAIN_NAME]" at bounding box center [693, 169] width 208 height 29
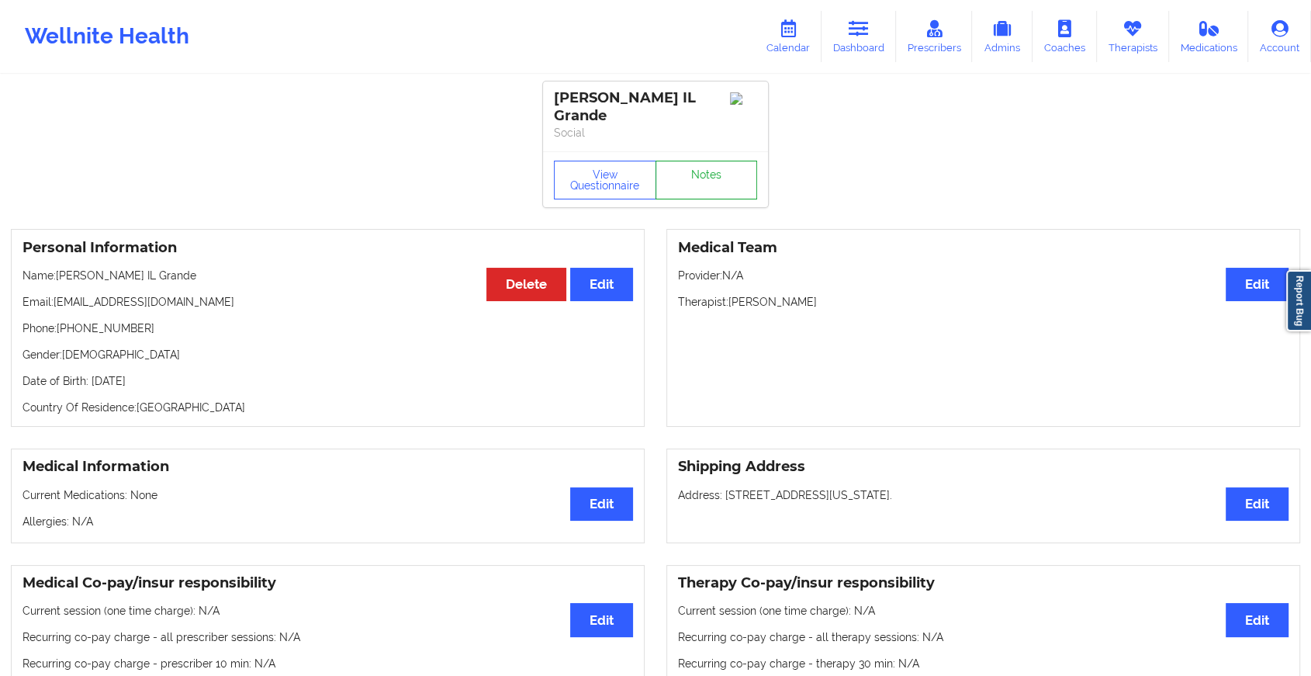
click at [708, 161] on link "Notes" at bounding box center [706, 180] width 102 height 39
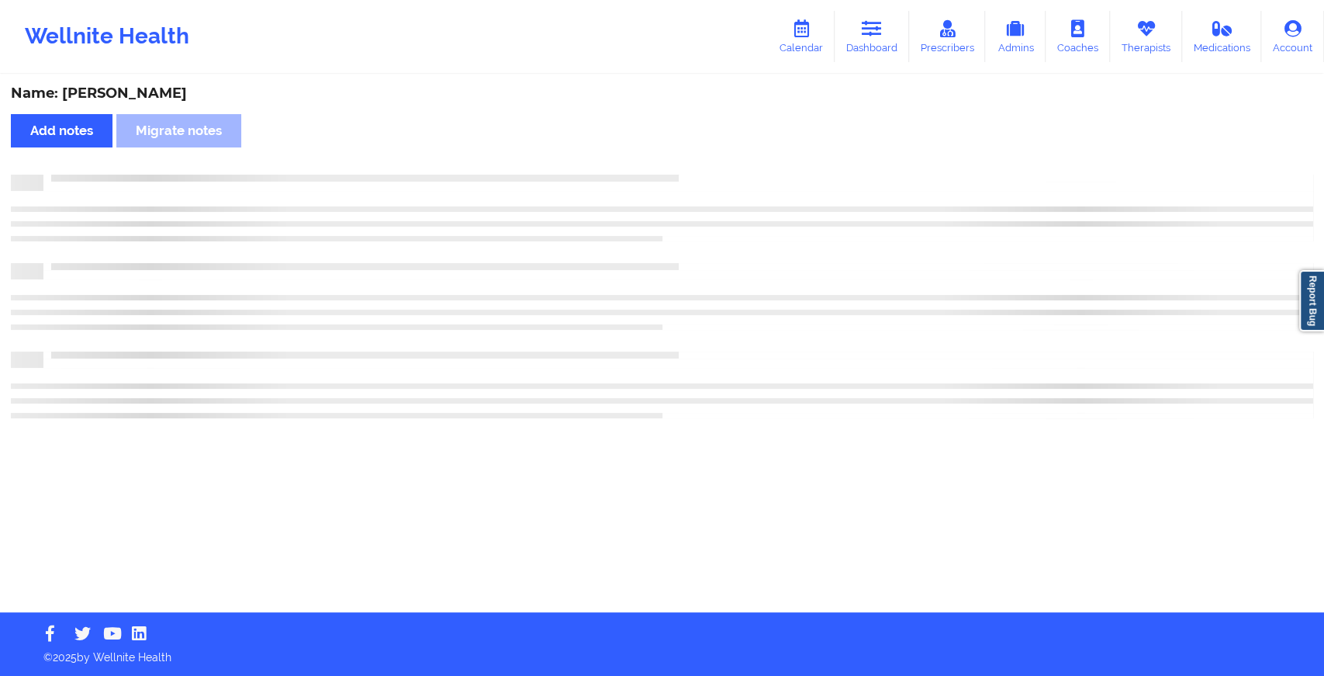
click at [707, 181] on div at bounding box center [662, 183] width 1302 height 16
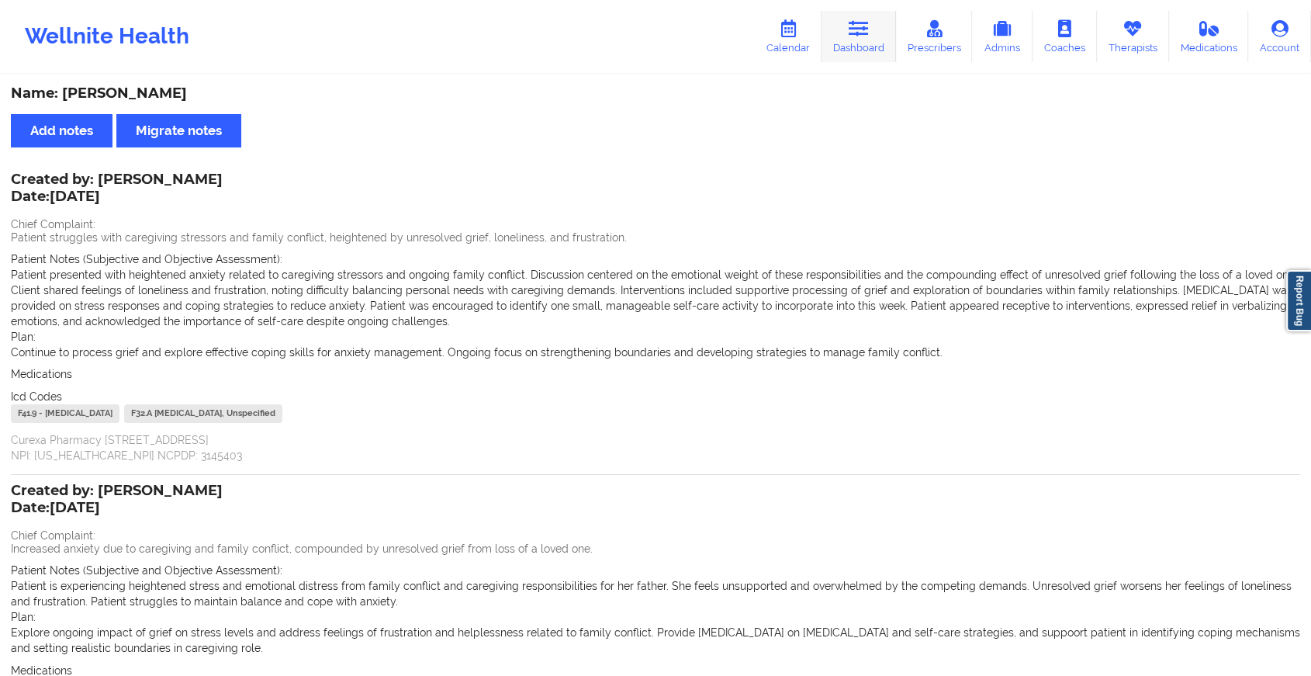
click at [881, 37] on link "Dashboard" at bounding box center [858, 36] width 74 height 51
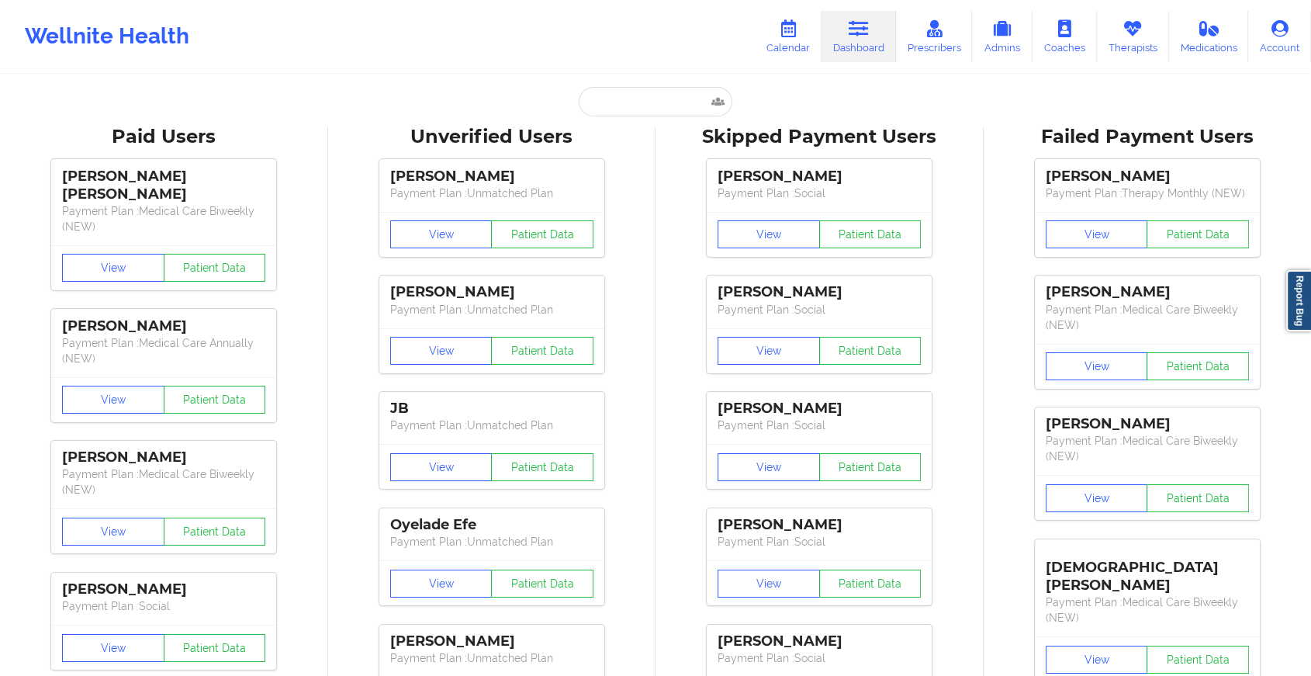
click at [631, 96] on input "text" at bounding box center [656, 101] width 154 height 29
paste input "[EMAIL_ADDRESS][DOMAIN_NAME]"
type input "[EMAIL_ADDRESS][DOMAIN_NAME]"
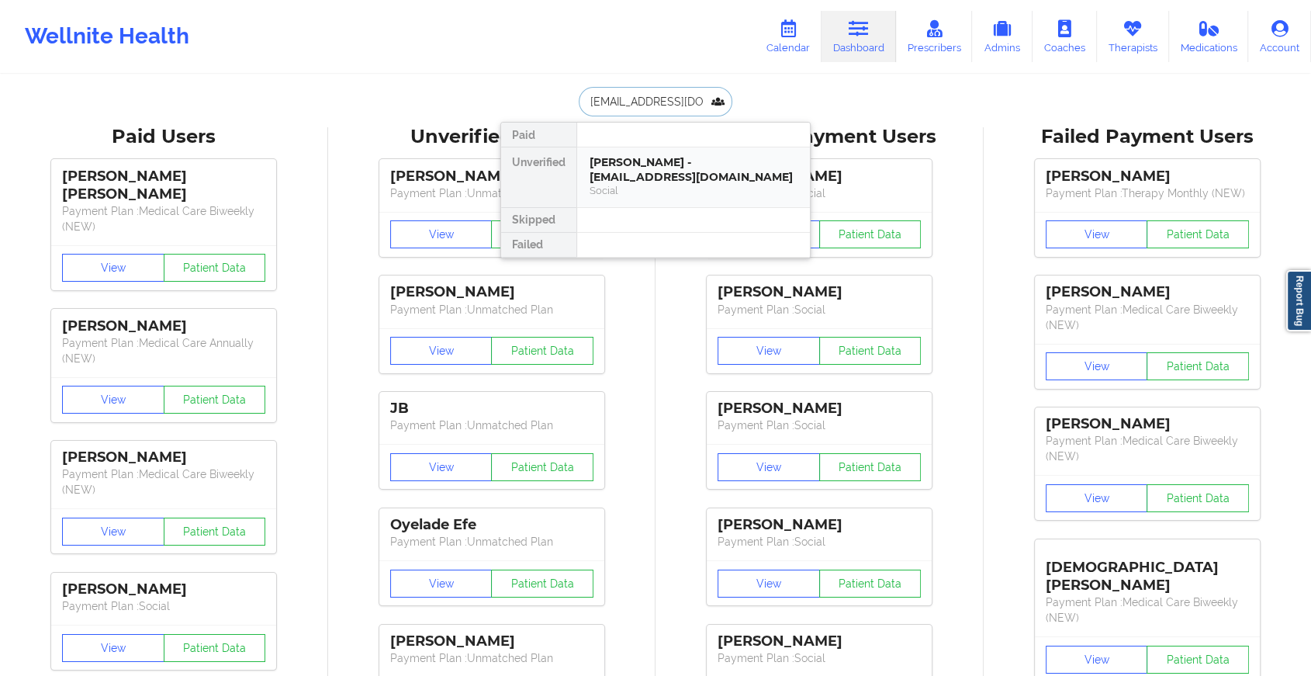
click at [726, 156] on div "[PERSON_NAME] - [EMAIL_ADDRESS][DOMAIN_NAME]" at bounding box center [693, 169] width 208 height 29
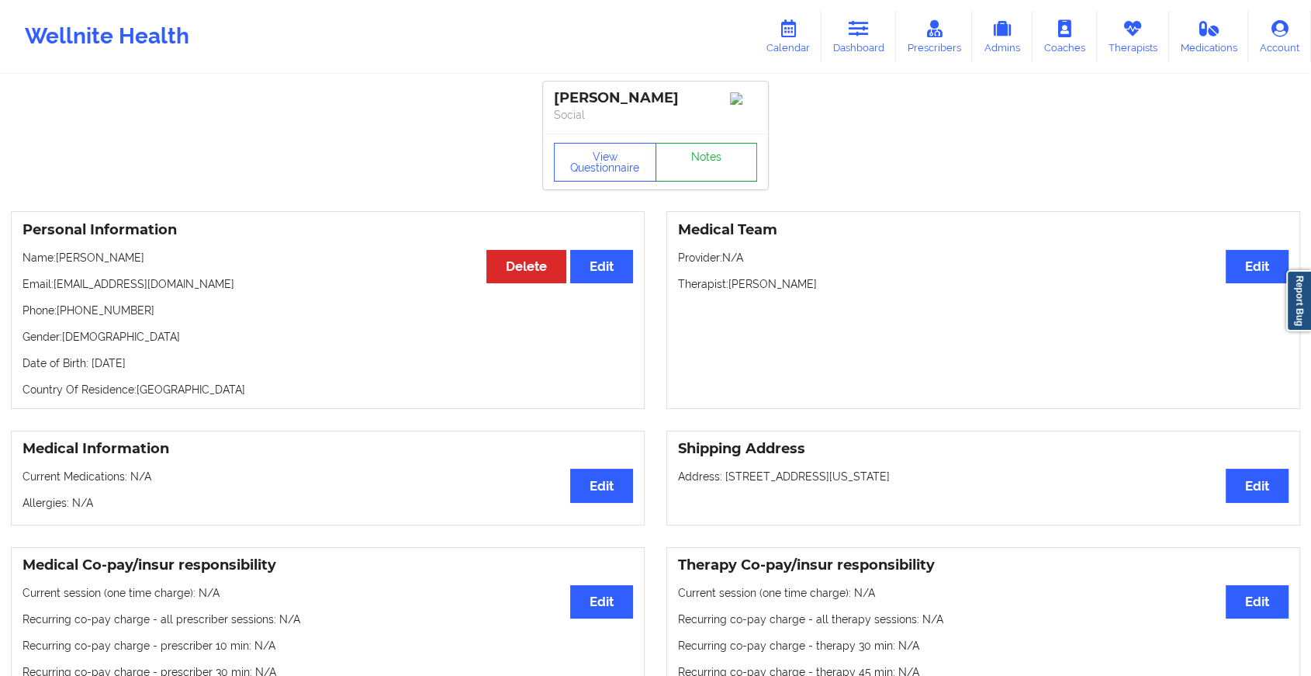
click at [725, 167] on link "Notes" at bounding box center [706, 162] width 102 height 39
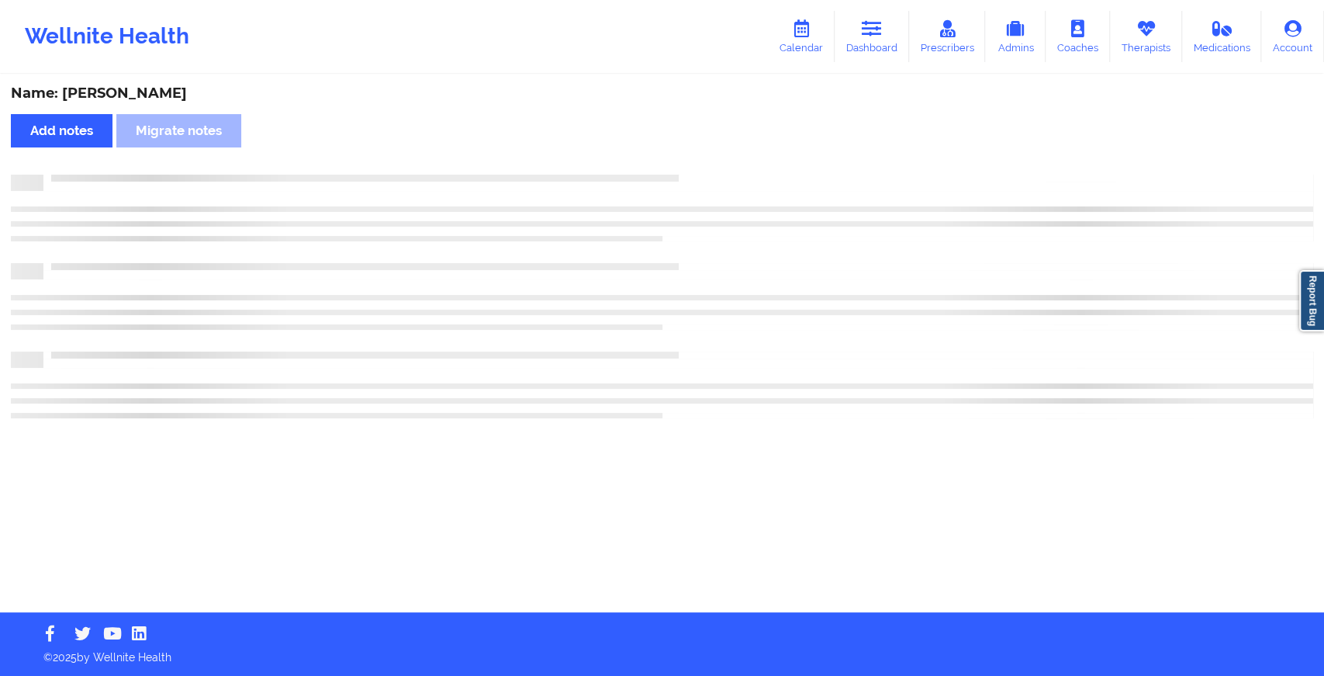
click at [980, 484] on div "Name: [PERSON_NAME] Add notes Migrate notes" at bounding box center [662, 344] width 1324 height 536
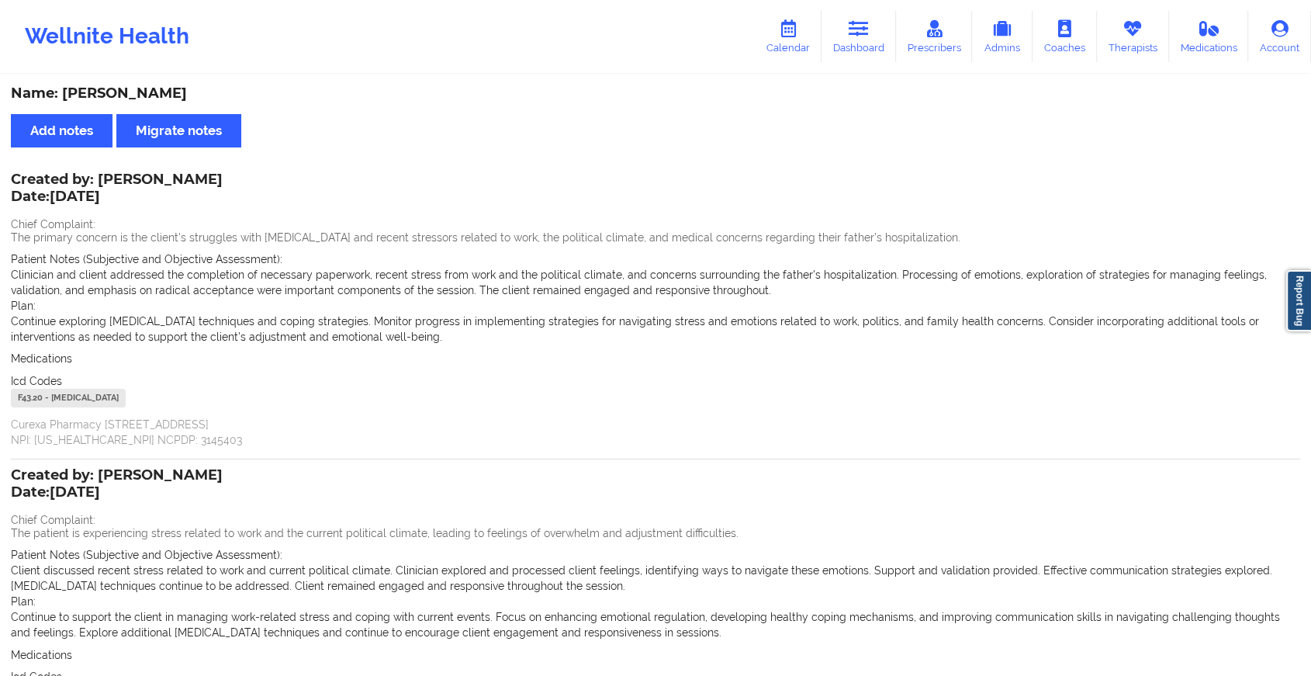
click at [881, 489] on div "Created by: [PERSON_NAME] Date: [DATE] Chief Complaint: The patient is experien…" at bounding box center [655, 606] width 1289 height 273
click at [855, 6] on div "Wellnite Health Calendar Dashboard Prescribers Admins Coaches Therapists Medica…" at bounding box center [655, 36] width 1311 height 62
click at [855, 29] on icon at bounding box center [858, 28] width 20 height 17
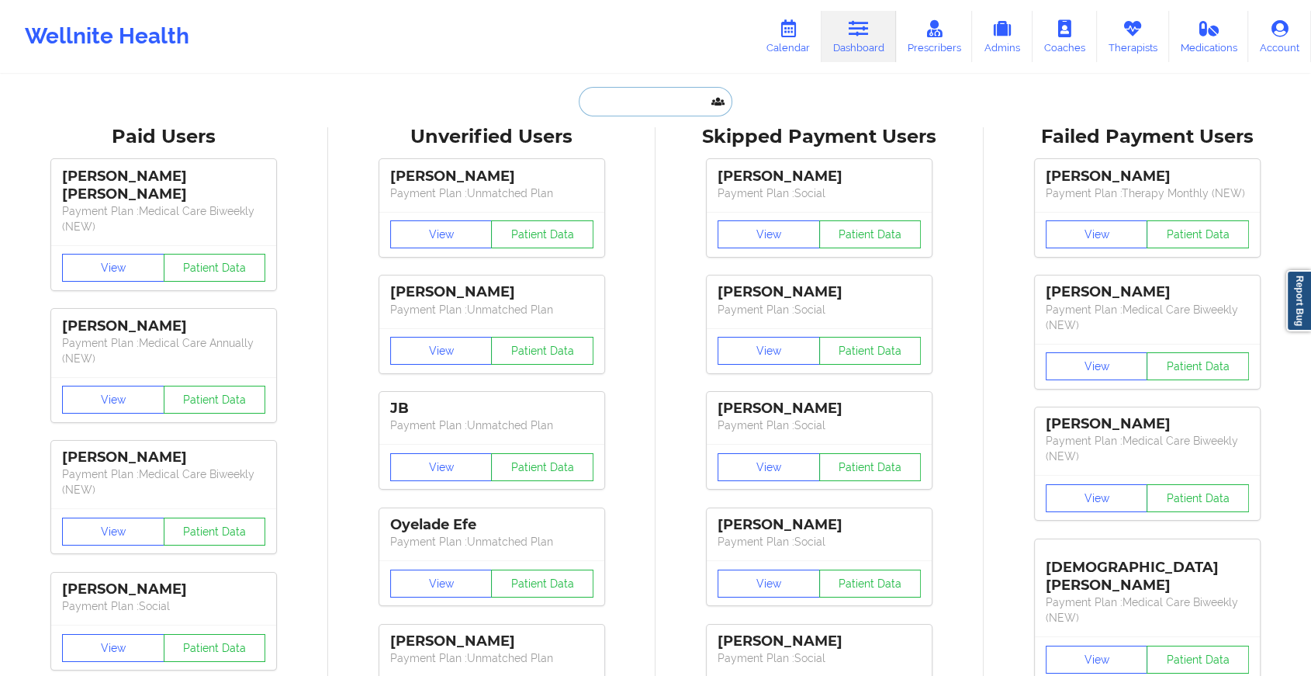
click at [649, 107] on input "text" at bounding box center [656, 101] width 154 height 29
paste input "[EMAIL_ADDRESS][DOMAIN_NAME]"
type input "[EMAIL_ADDRESS][DOMAIN_NAME]"
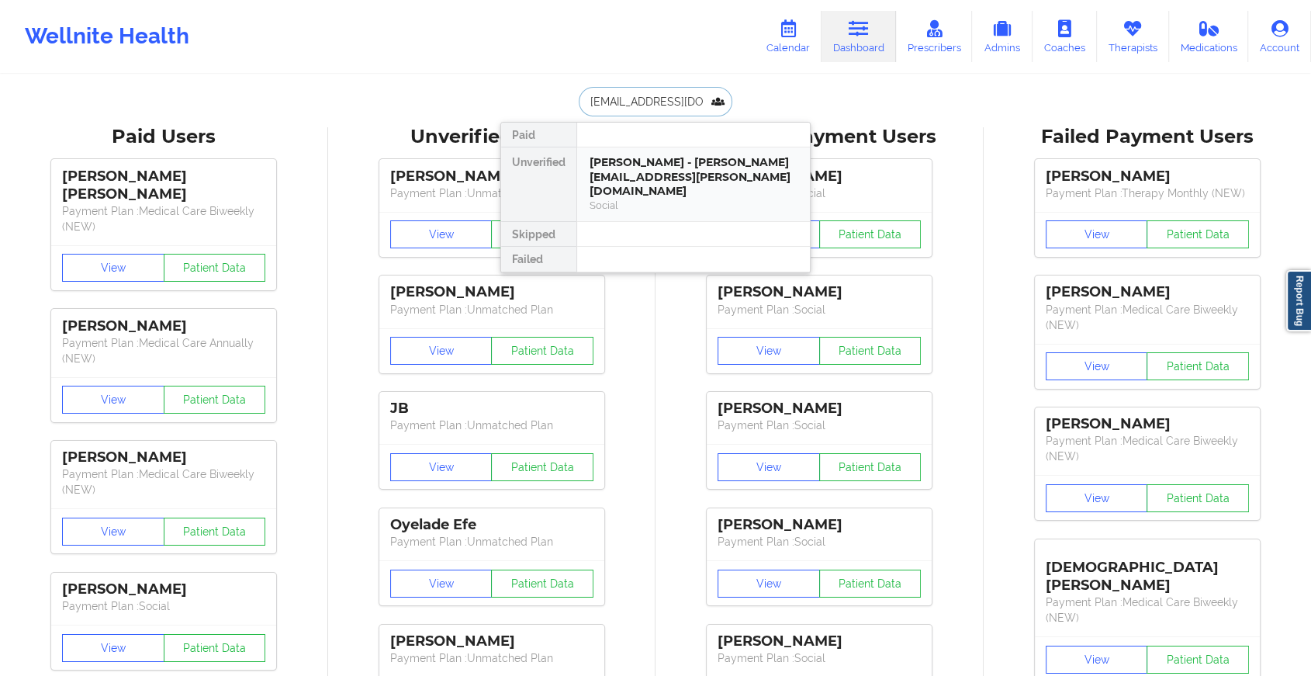
click at [685, 150] on div "[PERSON_NAME] - [PERSON_NAME][EMAIL_ADDRESS][PERSON_NAME][DOMAIN_NAME] Social" at bounding box center [693, 184] width 233 height 74
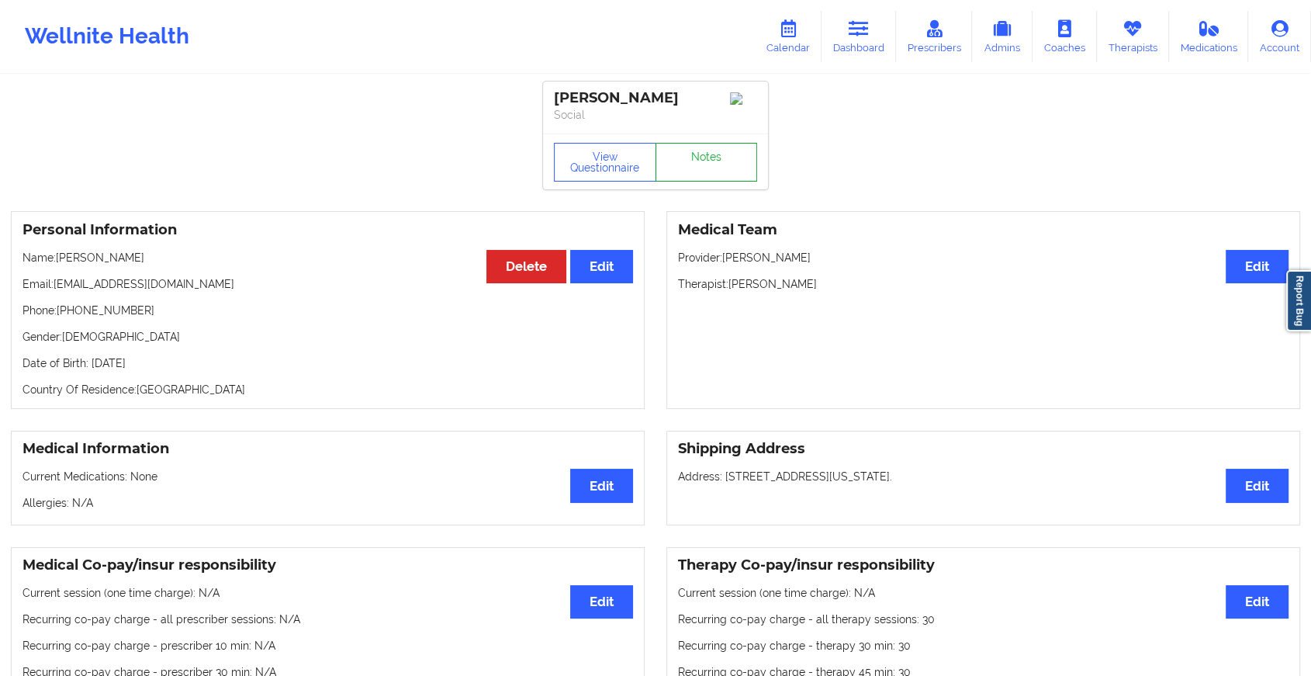
click at [727, 161] on link "Notes" at bounding box center [706, 162] width 102 height 39
